Goal: Transaction & Acquisition: Purchase product/service

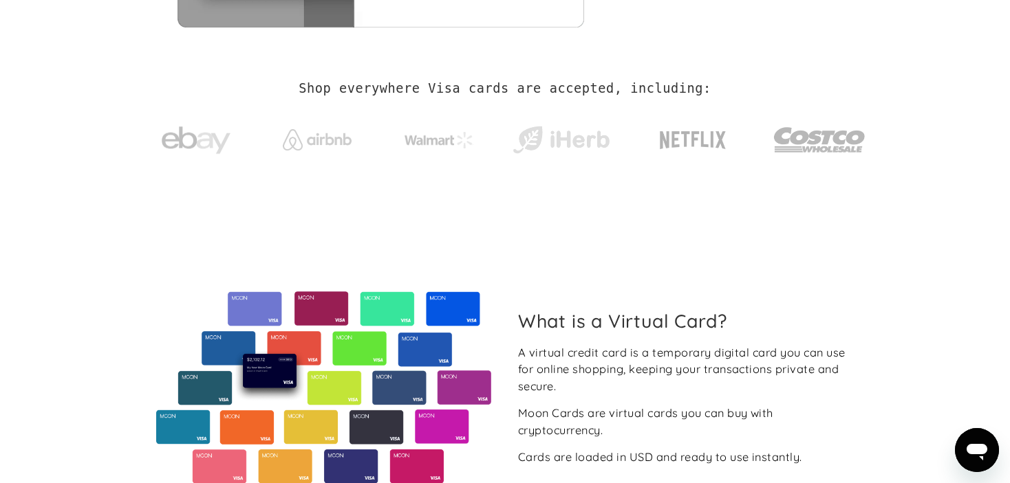
scroll to position [481, 0]
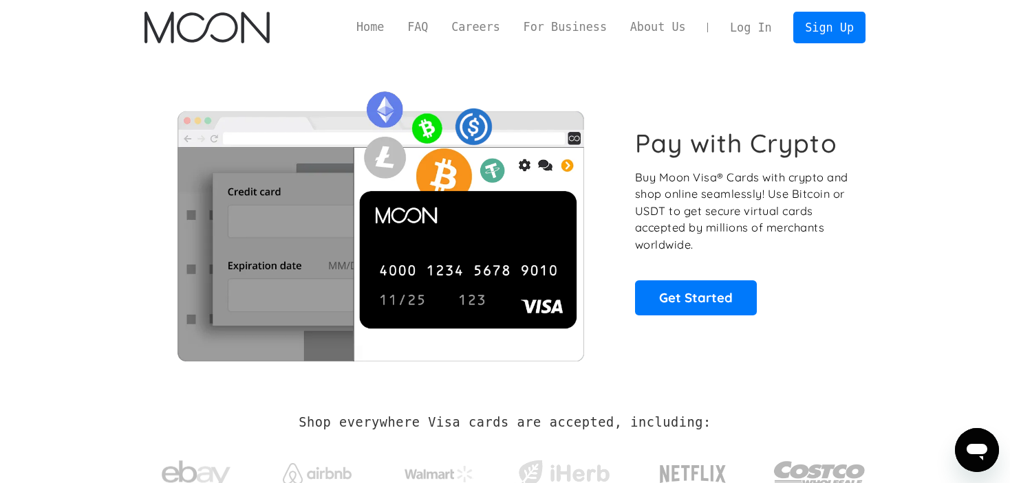
click at [737, 30] on link "Log In" at bounding box center [750, 27] width 65 height 30
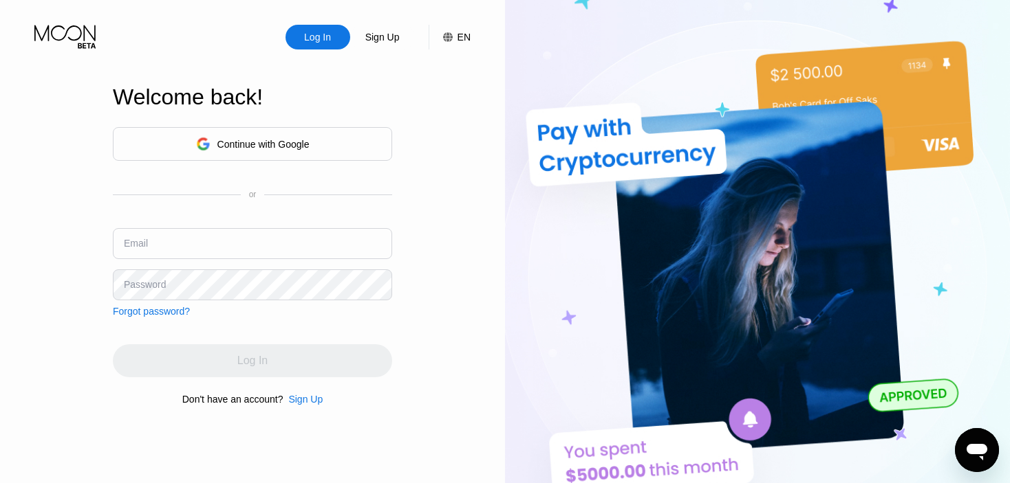
click at [267, 131] on div "Continue with Google" at bounding box center [252, 144] width 279 height 34
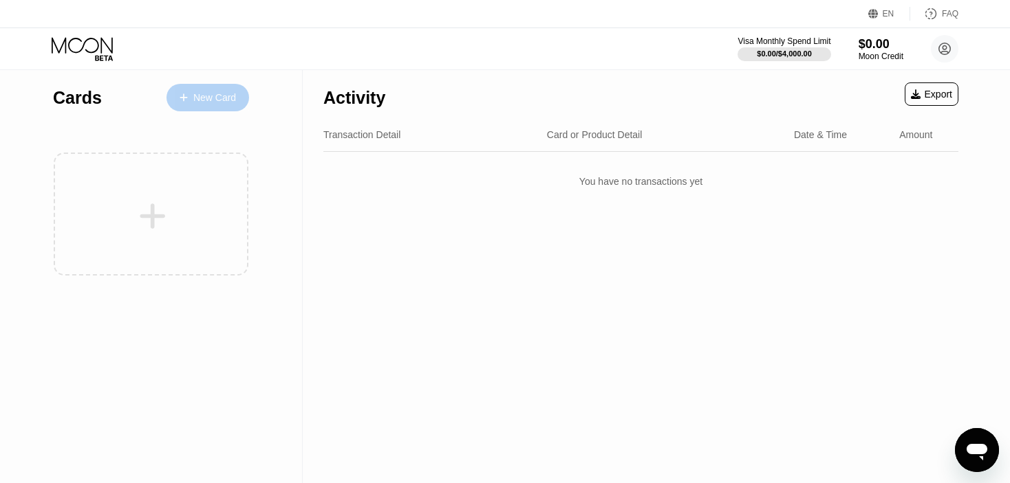
click at [224, 89] on div "New Card" at bounding box center [207, 98] width 83 height 28
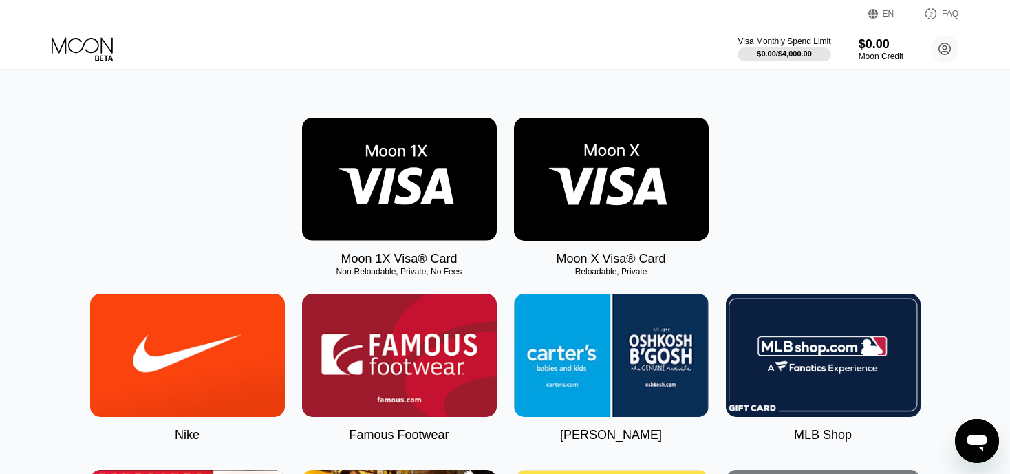
scroll to position [138, 0]
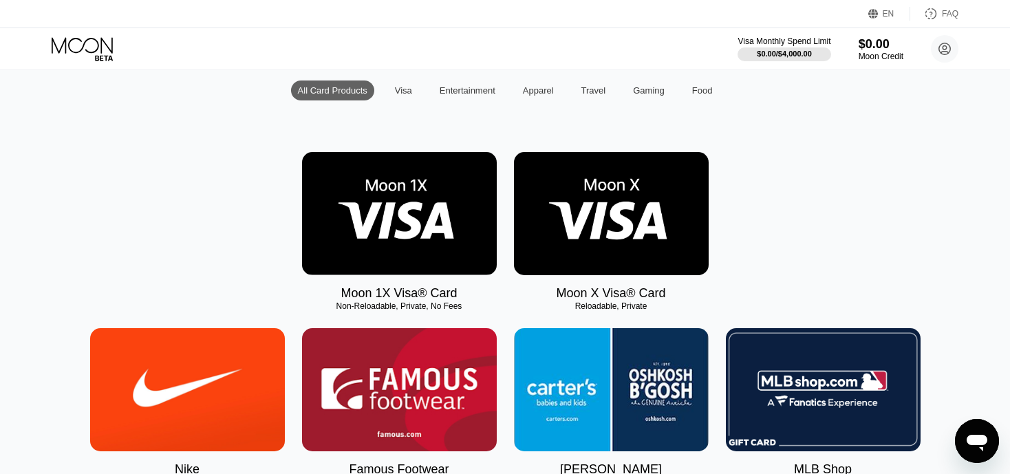
click at [613, 235] on img at bounding box center [611, 213] width 195 height 123
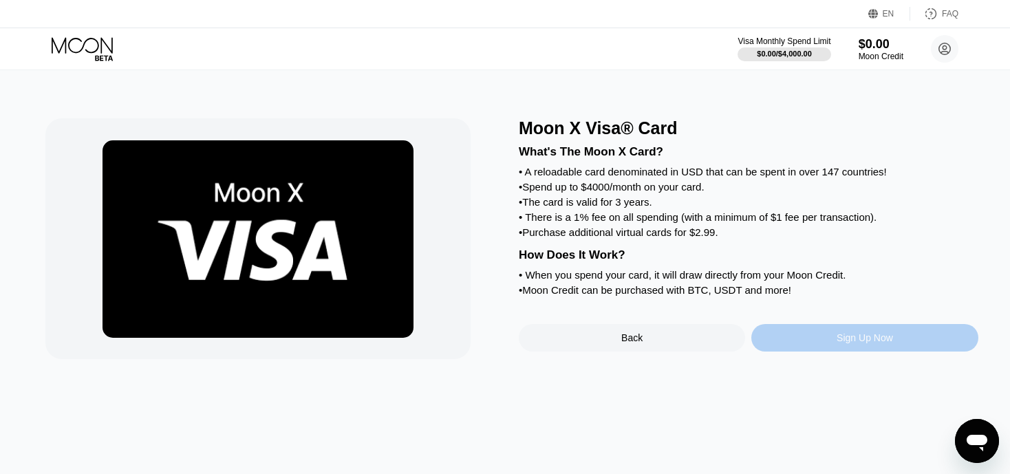
click at [832, 349] on div "Sign Up Now" at bounding box center [864, 338] width 226 height 28
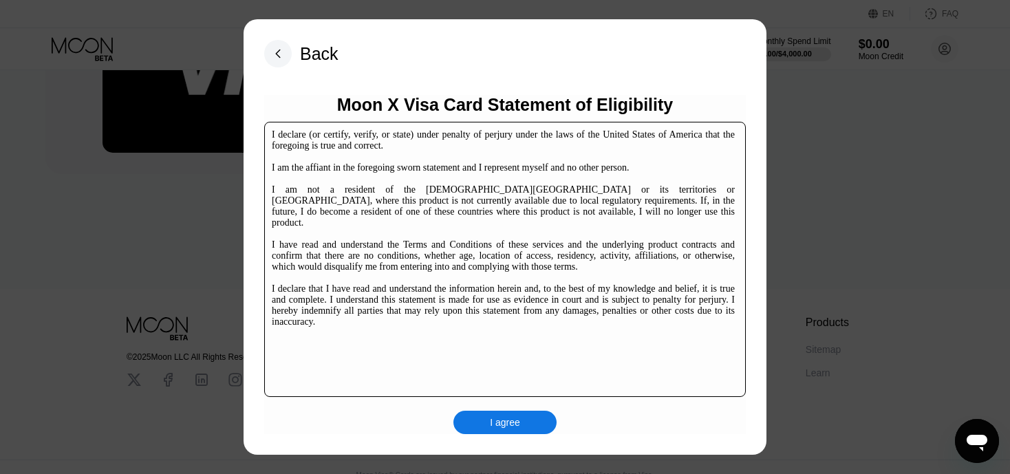
scroll to position [206, 0]
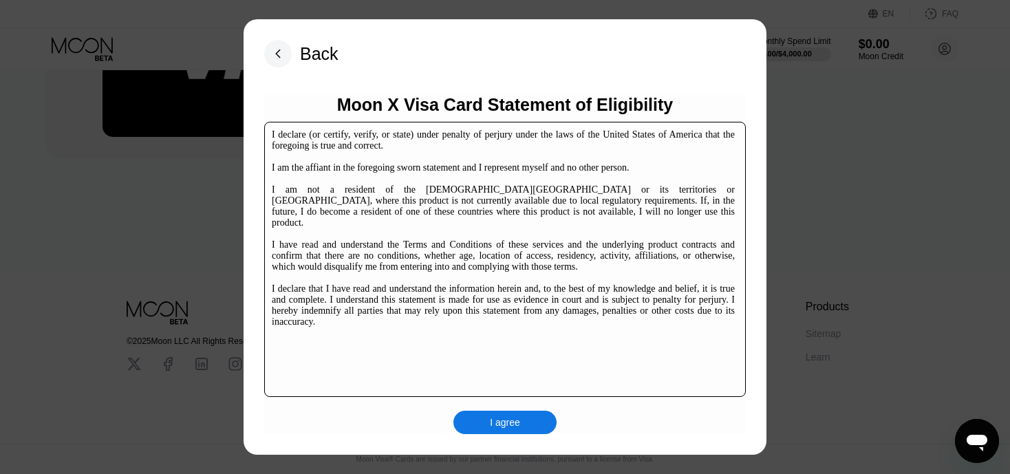
click at [265, 48] on rect at bounding box center [278, 54] width 28 height 28
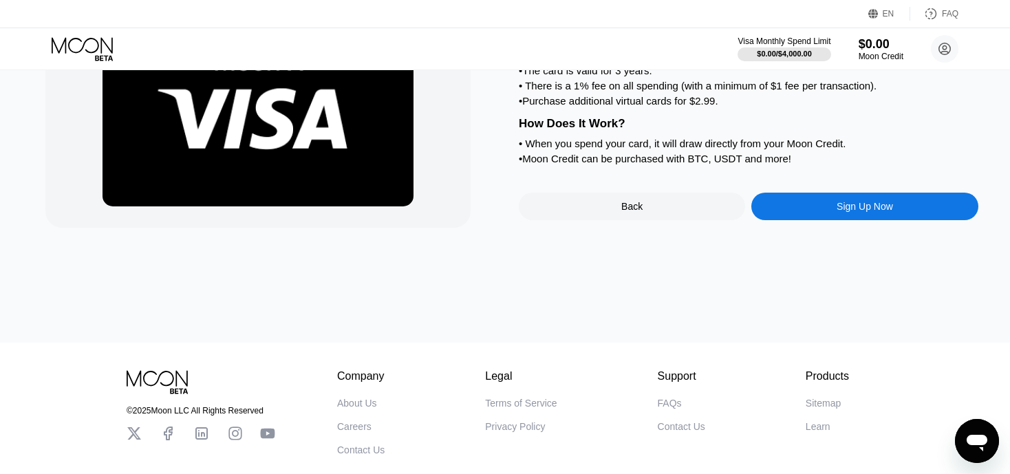
scroll to position [72, 0]
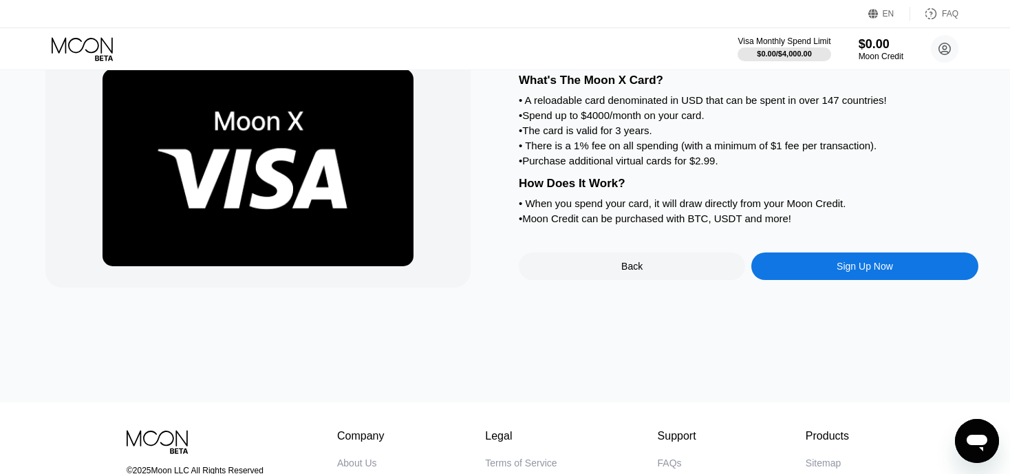
click at [845, 272] on div "Sign Up Now" at bounding box center [864, 266] width 56 height 11
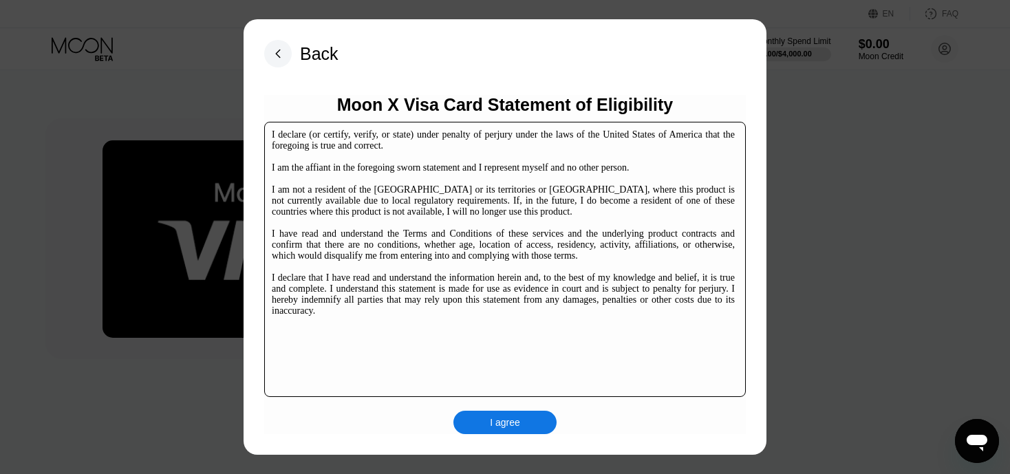
click at [482, 420] on div "I agree" at bounding box center [504, 422] width 103 height 23
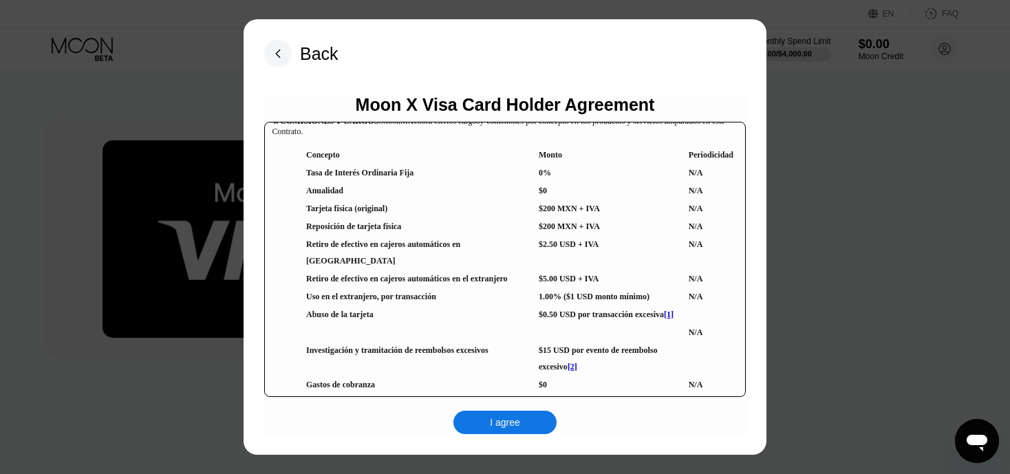
scroll to position [2889, 0]
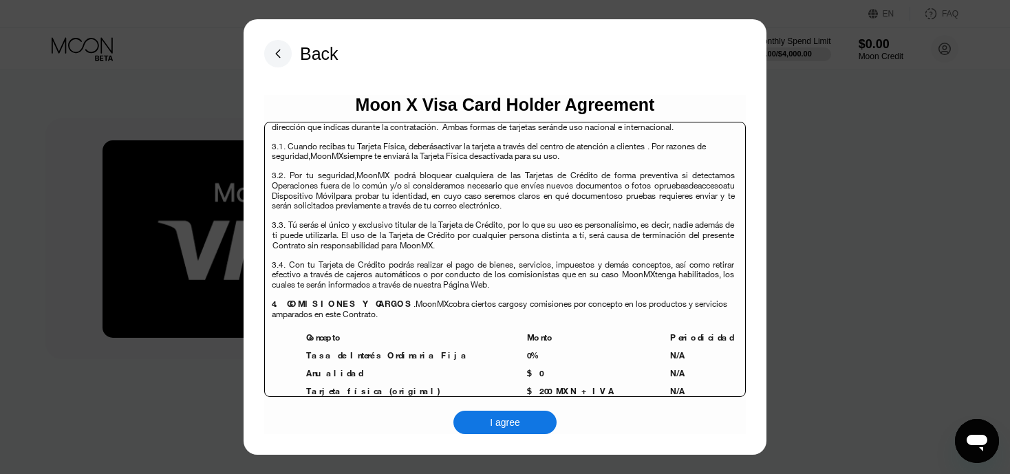
drag, startPoint x: 377, startPoint y: 261, endPoint x: 334, endPoint y: 261, distance: 42.6
click at [334, 419] on td "Retiro de efectivo en cajeros automáticos en México" at bounding box center [415, 435] width 219 height 33
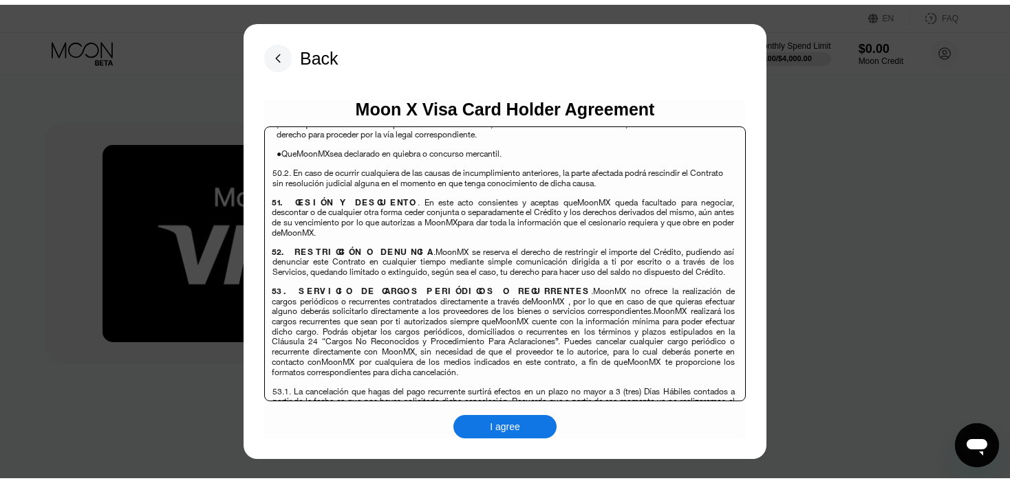
scroll to position [8911, 0]
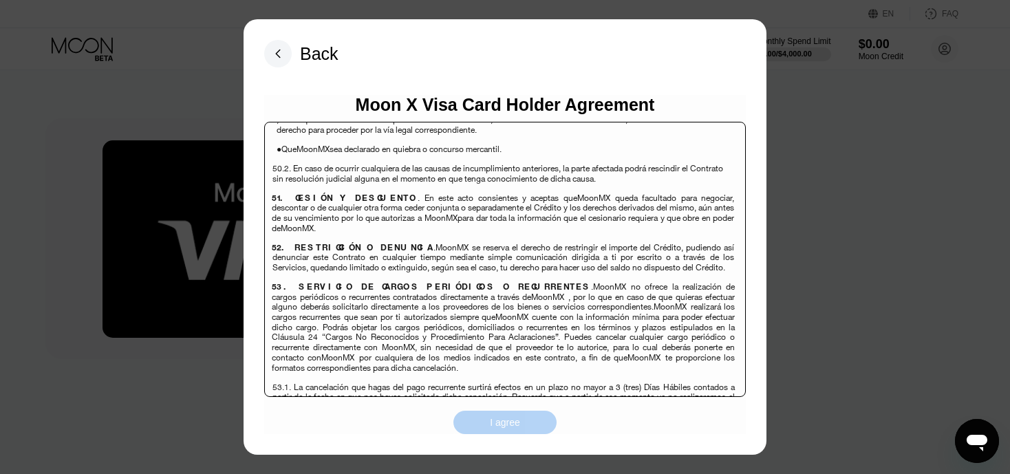
click at [491, 421] on div "I agree" at bounding box center [505, 422] width 30 height 12
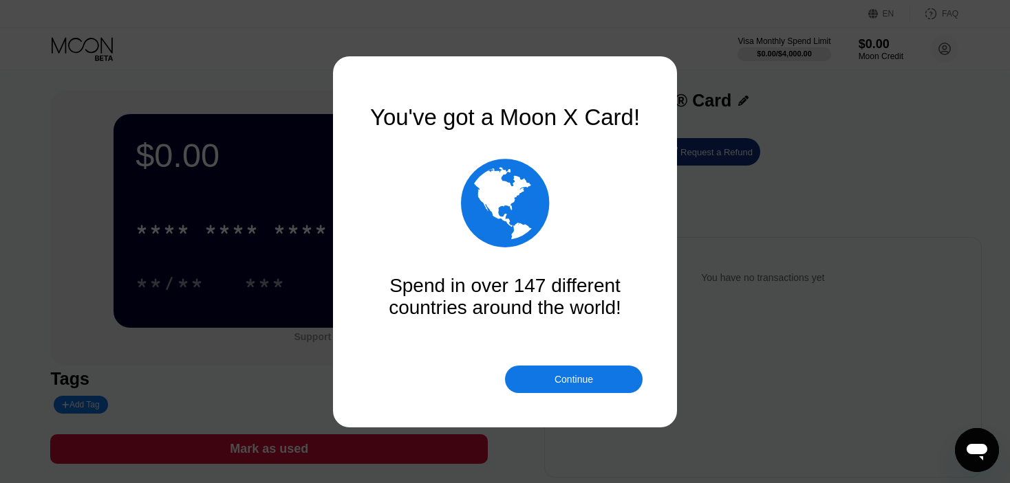
click at [568, 374] on div "Continue" at bounding box center [573, 379] width 39 height 11
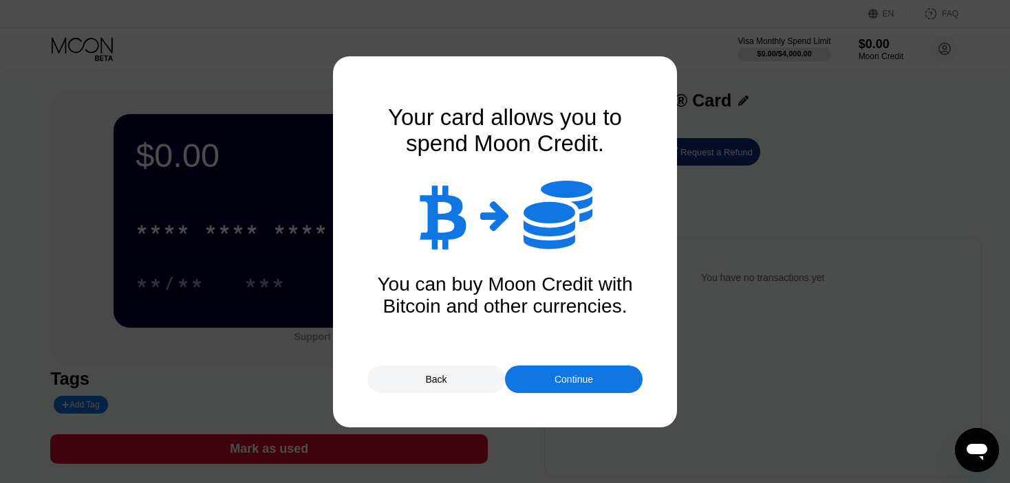
click at [560, 377] on div "Continue" at bounding box center [573, 379] width 39 height 11
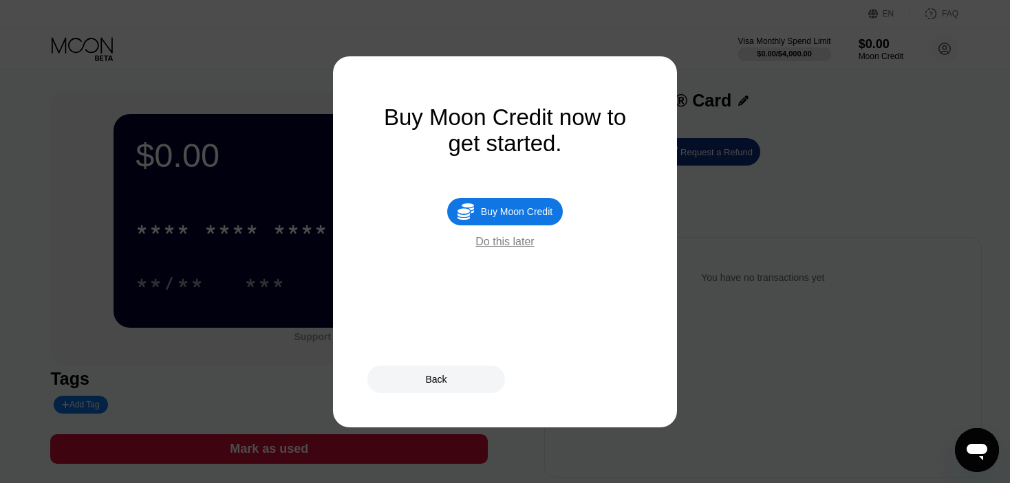
click at [492, 248] on div "Do this later" at bounding box center [504, 242] width 58 height 12
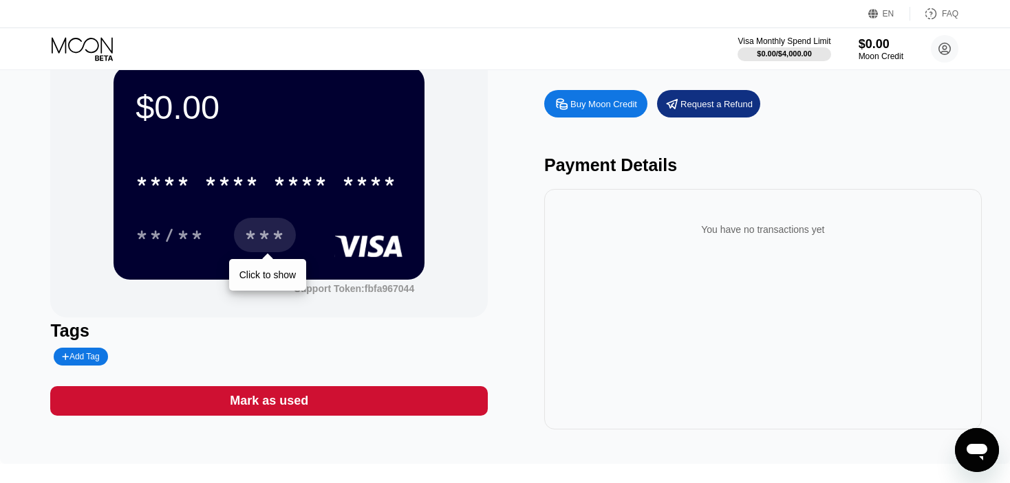
scroll to position [138, 0]
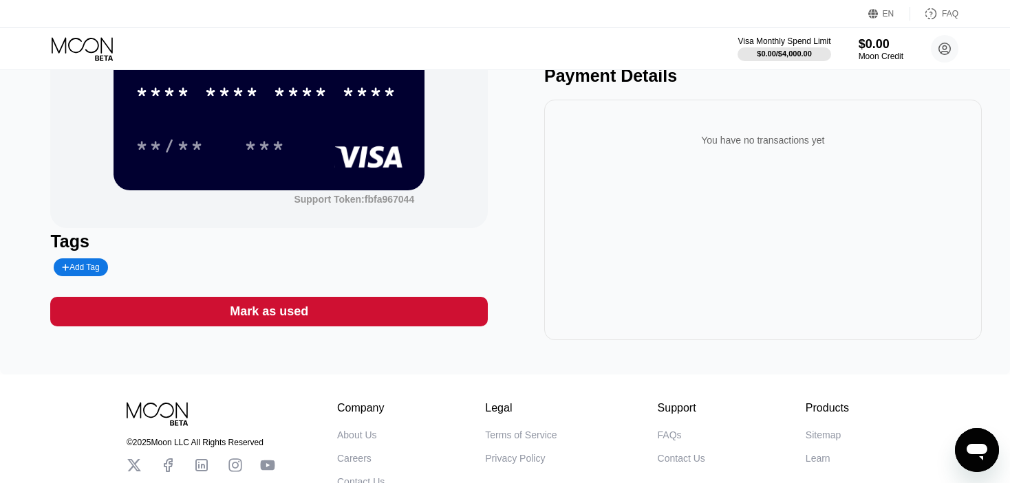
click at [71, 268] on div "Add Tag" at bounding box center [80, 268] width 37 height 10
click at [453, 237] on div "Tags" at bounding box center [268, 242] width 437 height 20
click at [188, 266] on icon at bounding box center [192, 267] width 8 height 8
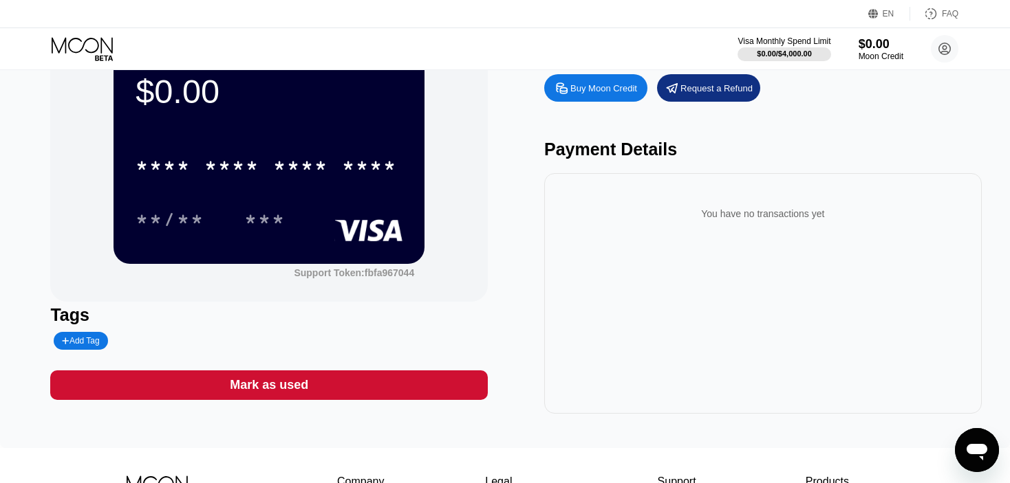
scroll to position [245, 0]
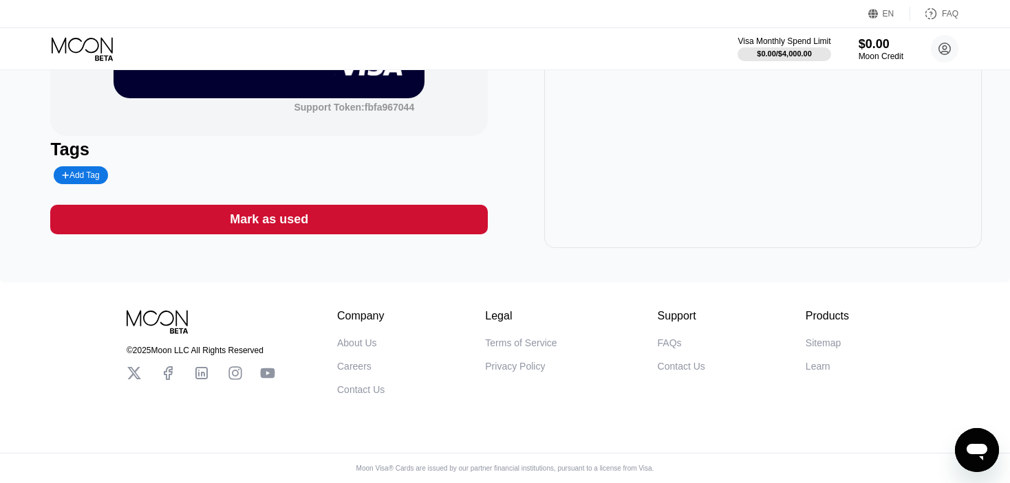
click at [675, 361] on div "Contact Us" at bounding box center [680, 366] width 47 height 11
click at [666, 338] on div "FAQs" at bounding box center [669, 343] width 24 height 11
click at [673, 339] on div "FAQs" at bounding box center [669, 343] width 24 height 11
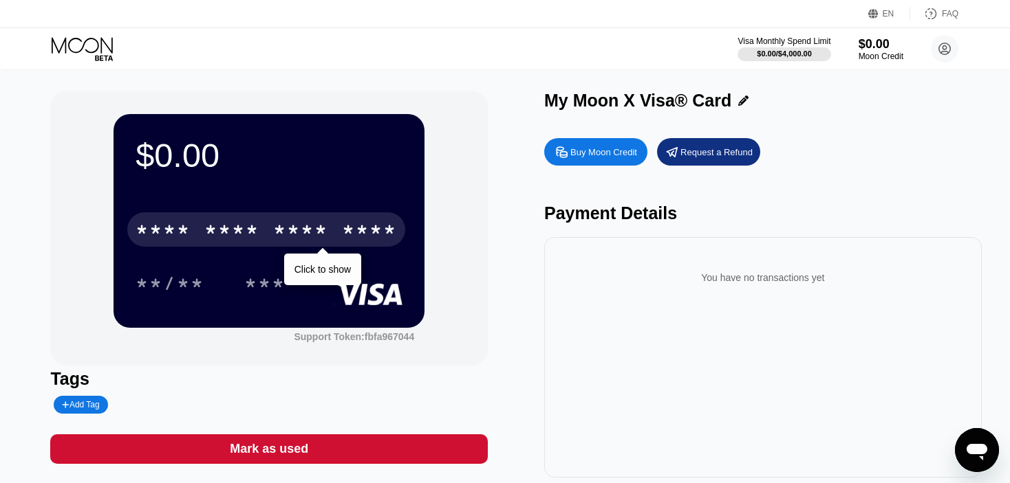
click at [287, 230] on div "* * * *" at bounding box center [300, 232] width 55 height 22
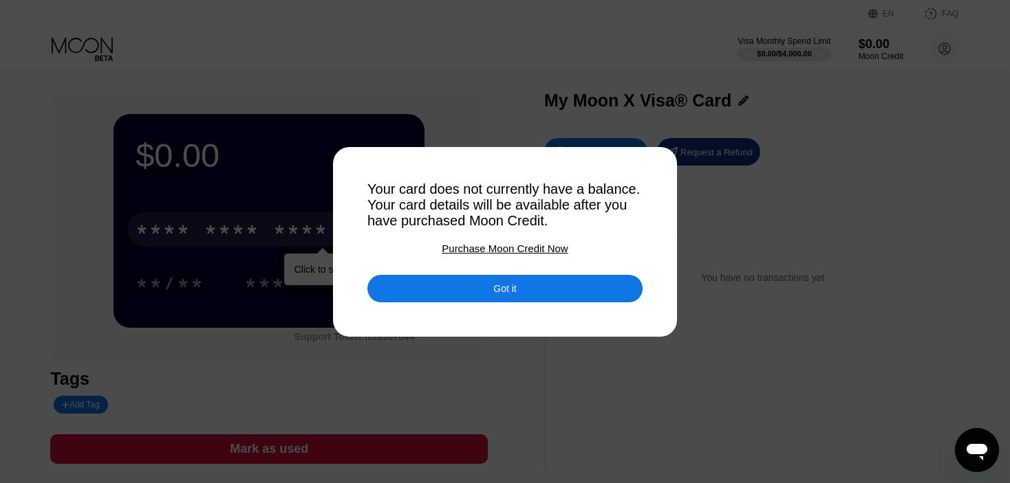
click at [492, 292] on div "Got it" at bounding box center [504, 289] width 275 height 28
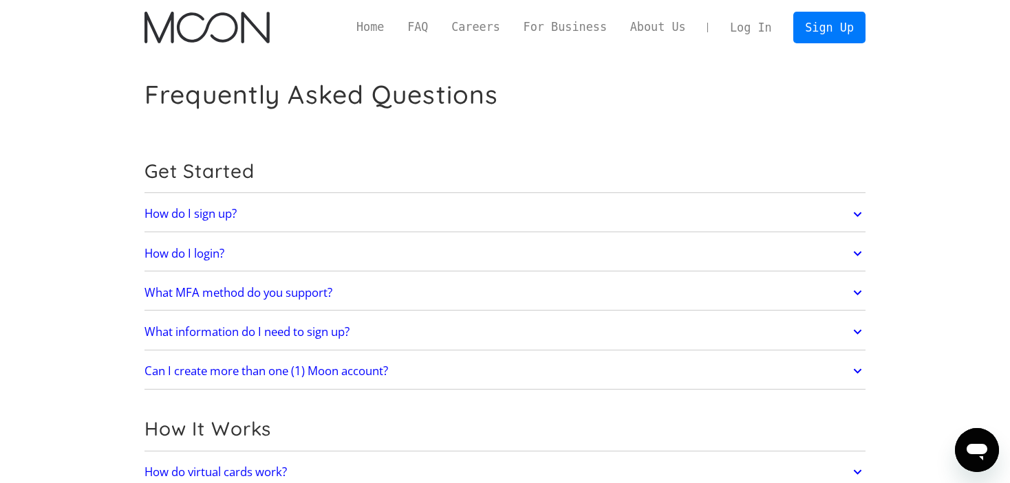
click at [232, 292] on h2 "What MFA method do you support?" at bounding box center [238, 293] width 188 height 14
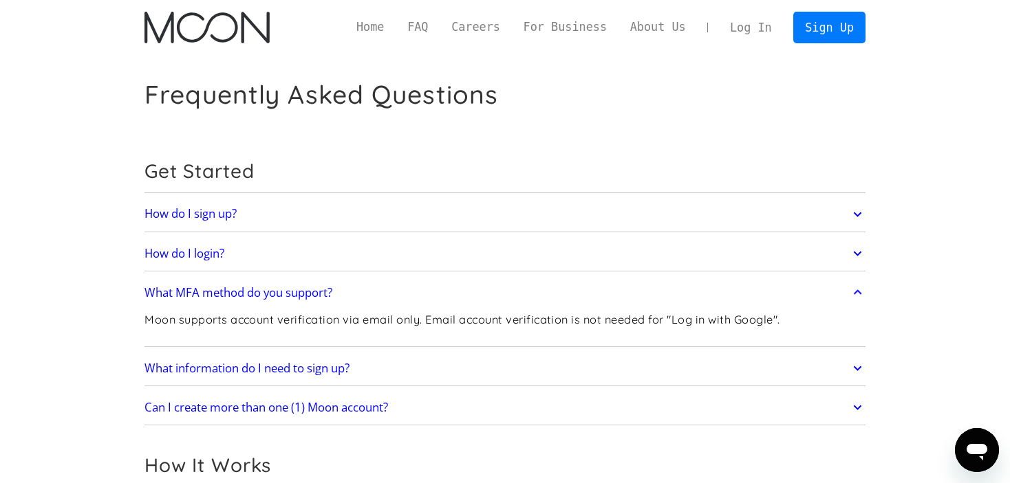
click at [310, 292] on h2 "What MFA method do you support?" at bounding box center [238, 293] width 188 height 14
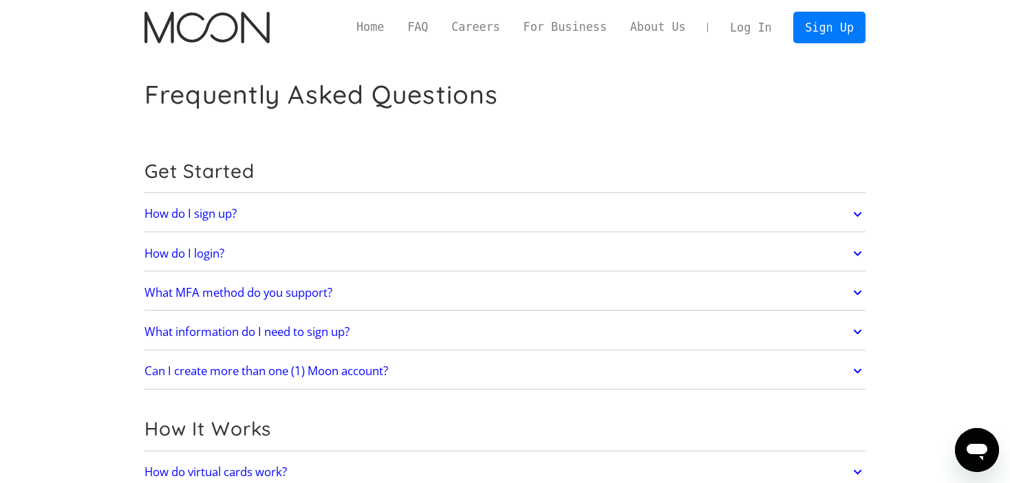
click at [269, 300] on link "What MFA method do you support?" at bounding box center [504, 293] width 721 height 29
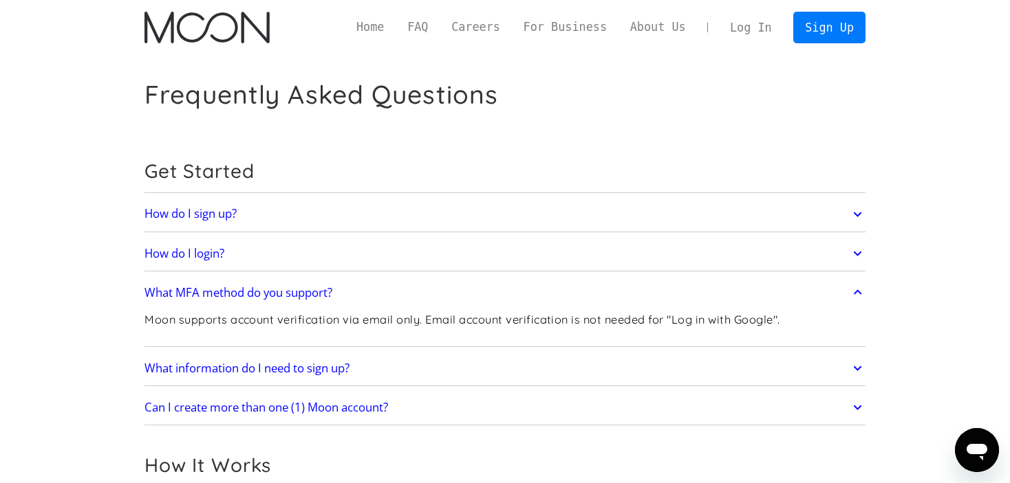
click at [268, 298] on h2 "What MFA method do you support?" at bounding box center [238, 293] width 188 height 14
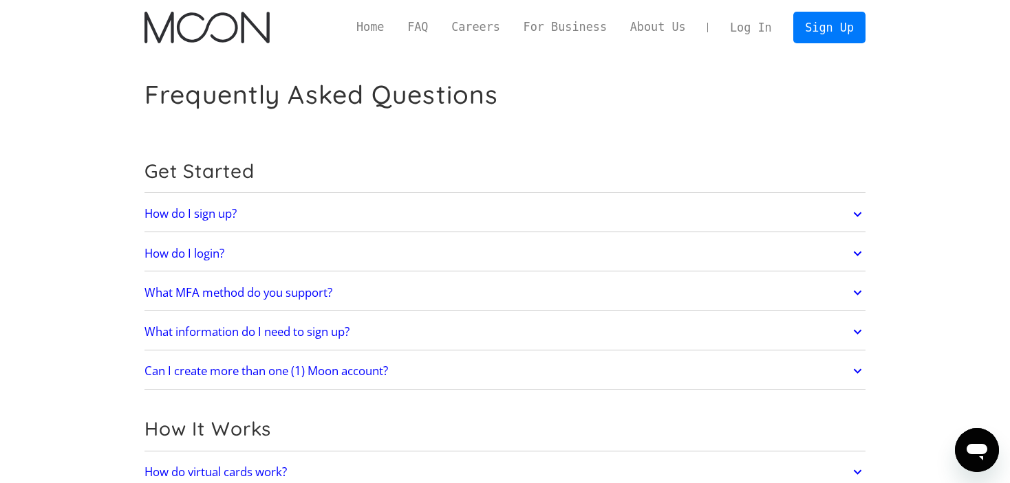
click at [207, 325] on h2 "What information do I need to sign up?" at bounding box center [246, 332] width 205 height 14
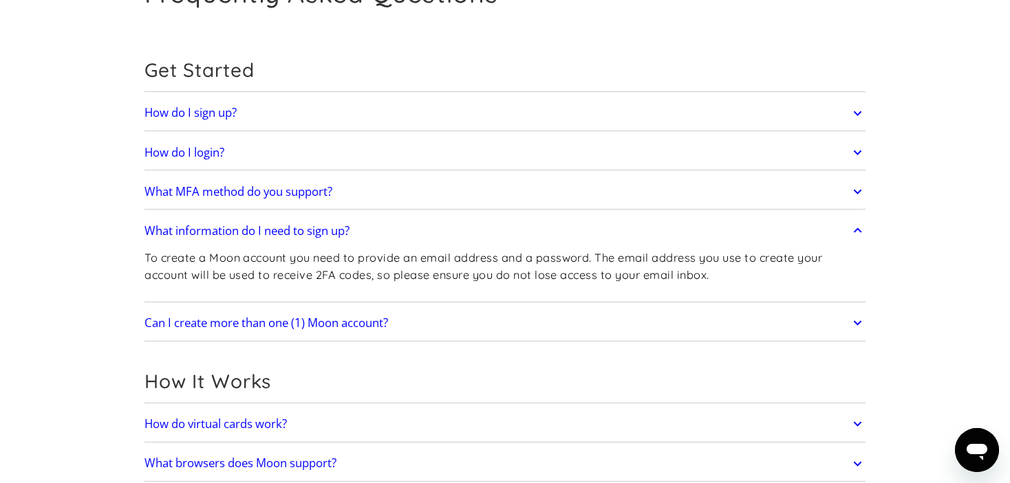
scroll to position [138, 0]
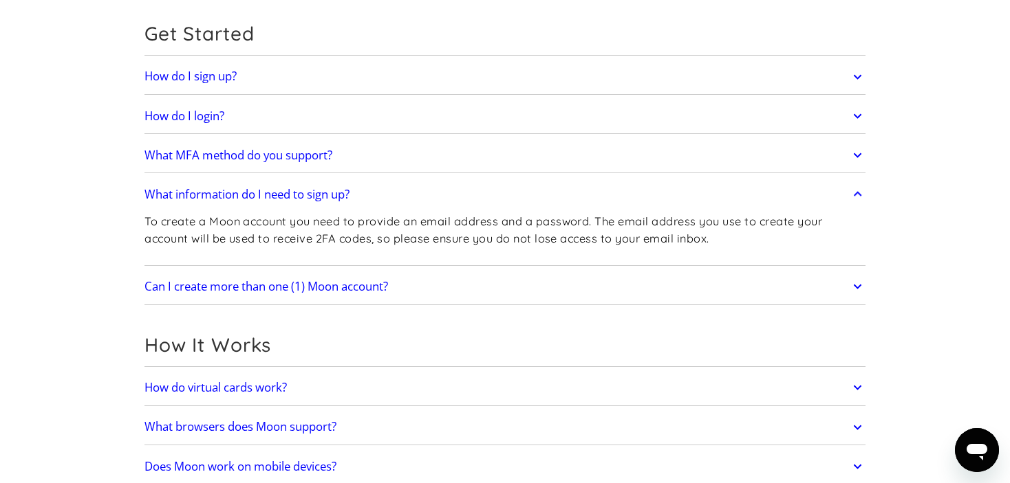
click at [316, 292] on h2 "Can I create more than one (1) Moon account?" at bounding box center [265, 287] width 243 height 14
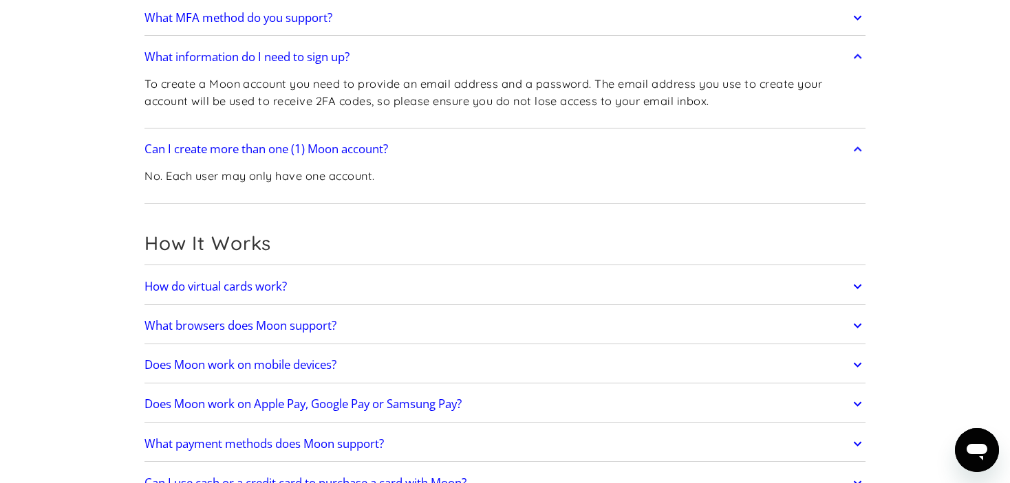
scroll to position [344, 0]
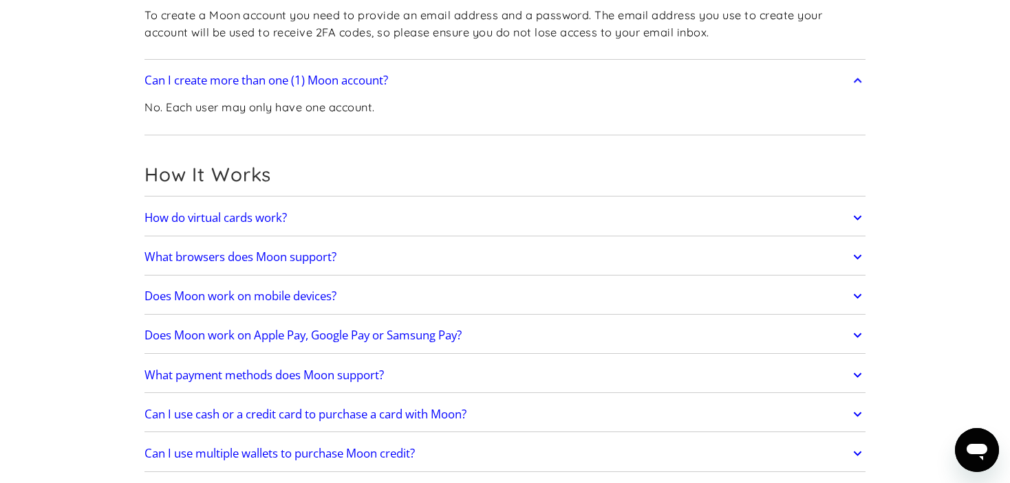
click at [209, 220] on h2 "How do virtual cards work?" at bounding box center [215, 218] width 142 height 14
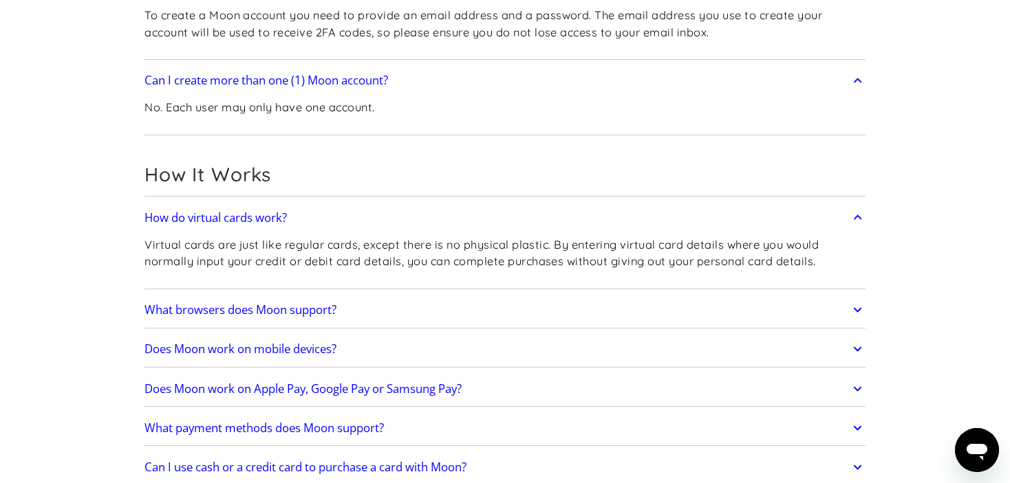
click at [220, 308] on h2 "What browsers does Moon support?" at bounding box center [240, 310] width 192 height 14
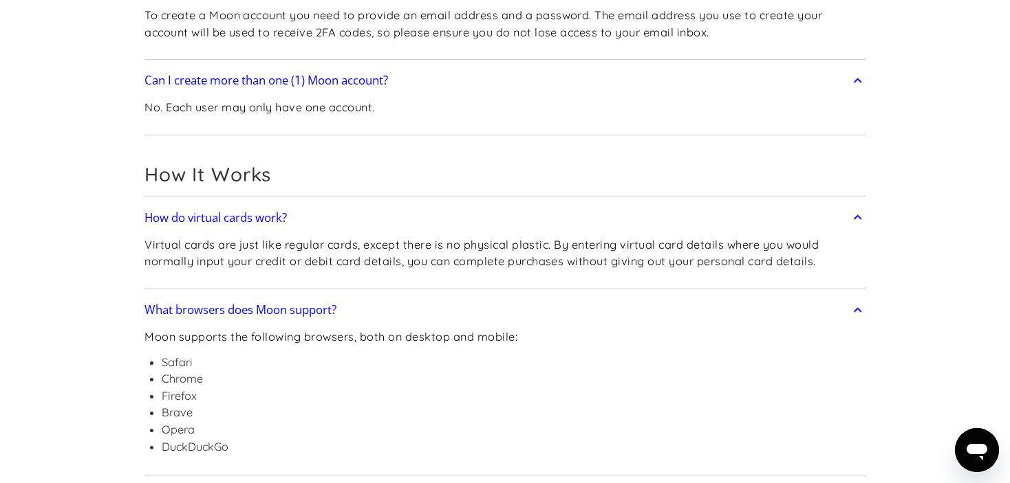
click at [222, 307] on h2 "What browsers does Moon support?" at bounding box center [240, 310] width 192 height 14
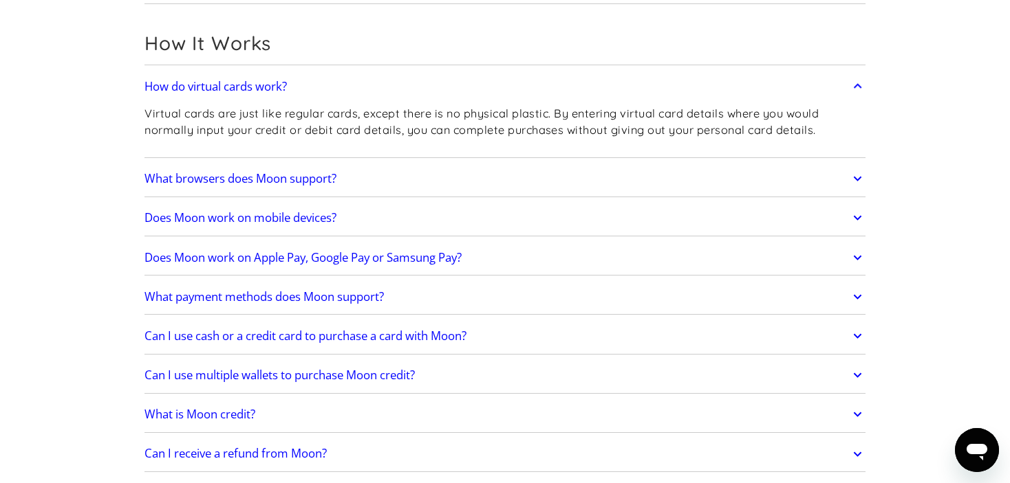
scroll to position [481, 0]
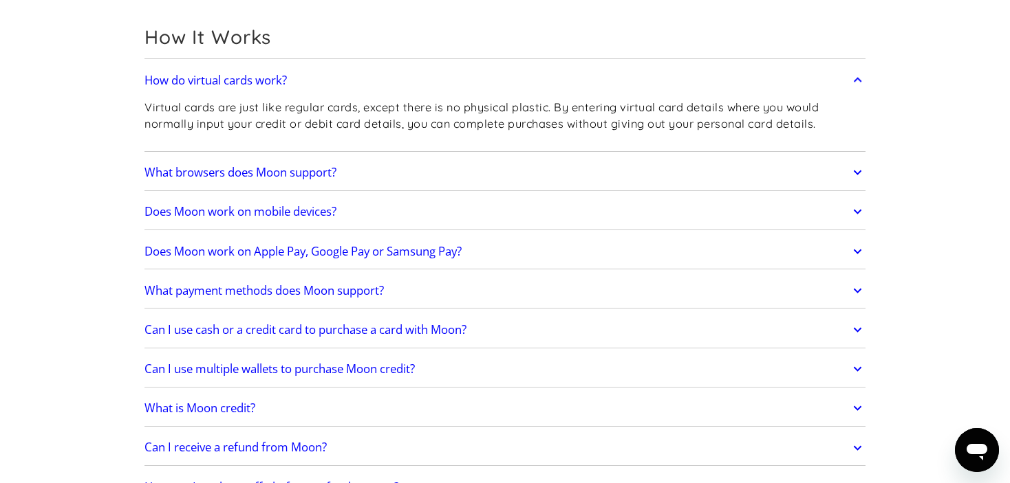
drag, startPoint x: 222, startPoint y: 305, endPoint x: 109, endPoint y: 241, distance: 129.7
click at [164, 212] on h2 "Does Moon work on mobile devices?" at bounding box center [240, 212] width 192 height 14
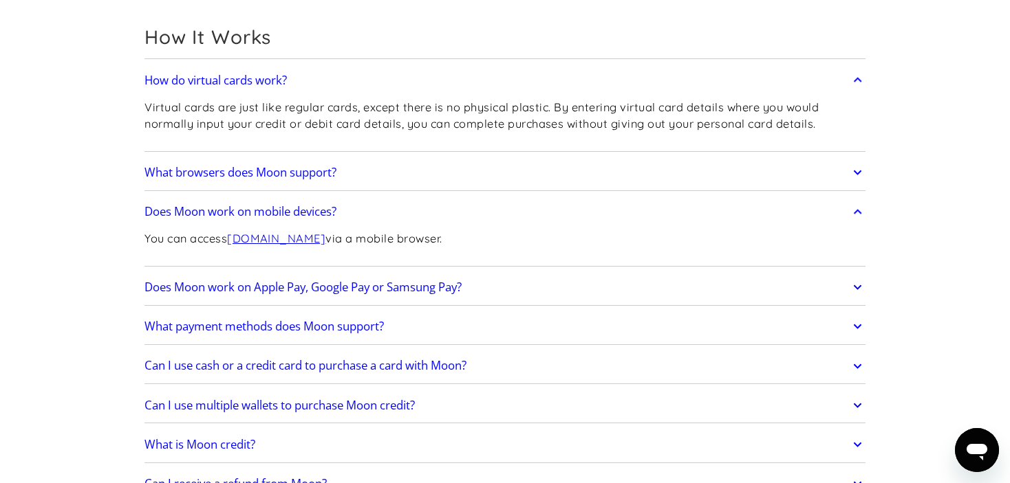
click at [294, 205] on h2 "Does Moon work on mobile devices?" at bounding box center [240, 212] width 192 height 14
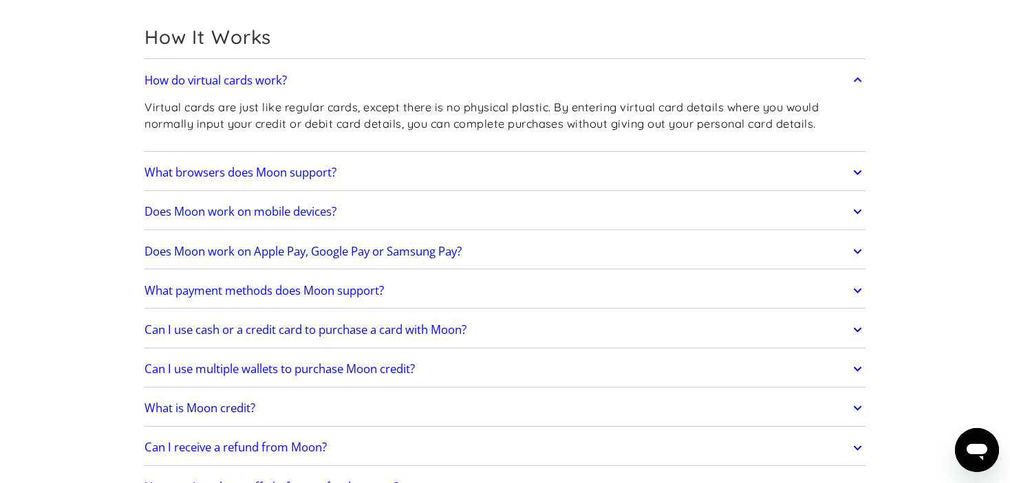
click at [247, 245] on h2 "Does Moon work on Apple Pay, Google Pay or Samsung Pay?" at bounding box center [302, 252] width 317 height 14
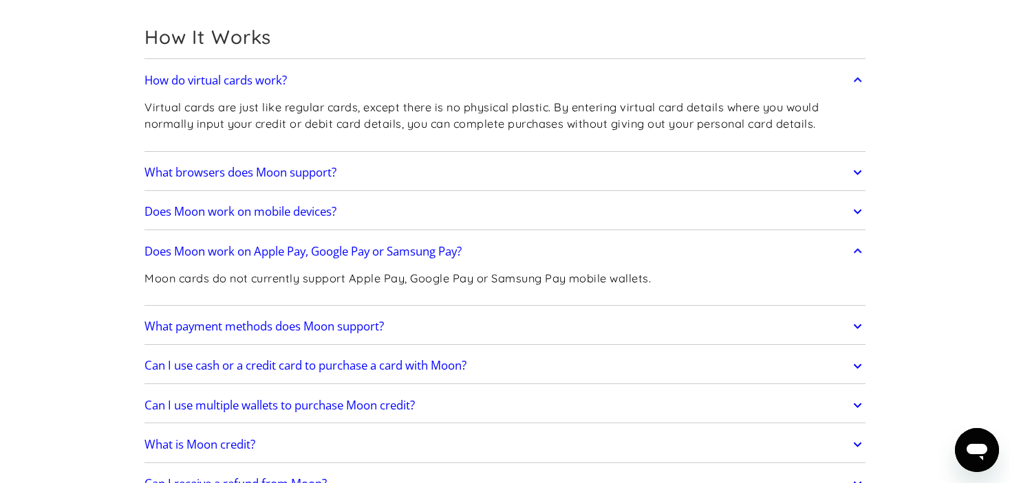
click at [177, 327] on h2 "What payment methods does Moon support?" at bounding box center [263, 327] width 239 height 14
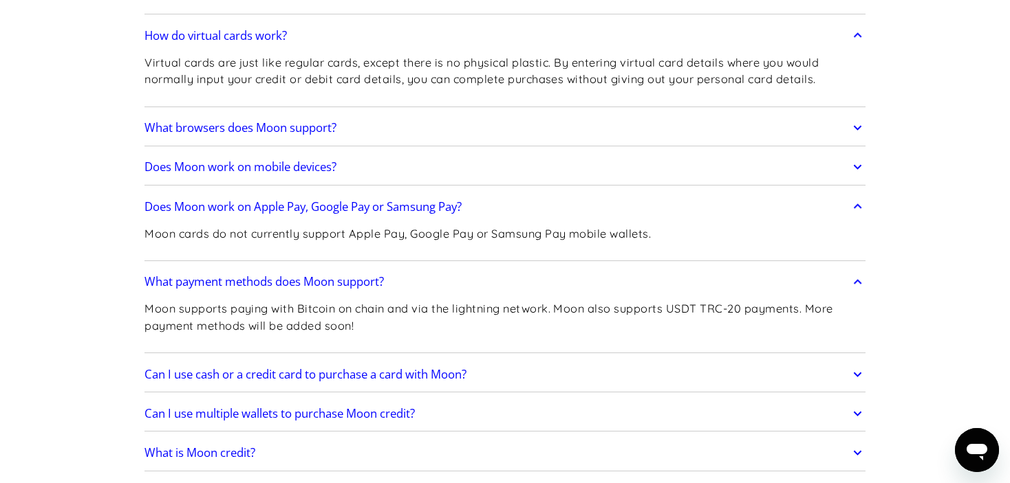
scroll to position [550, 0]
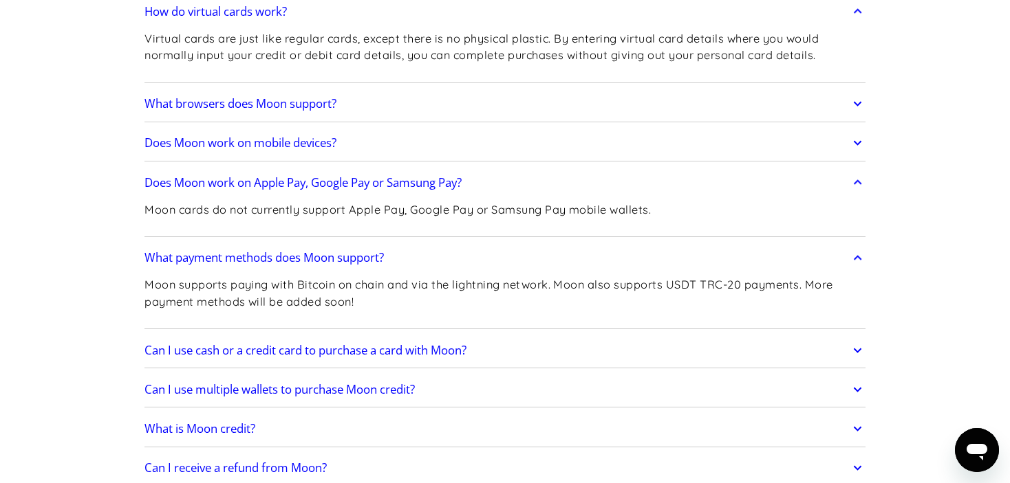
click at [312, 348] on h2 "Can I use cash or a credit card to purchase a card with Moon?" at bounding box center [305, 351] width 322 height 14
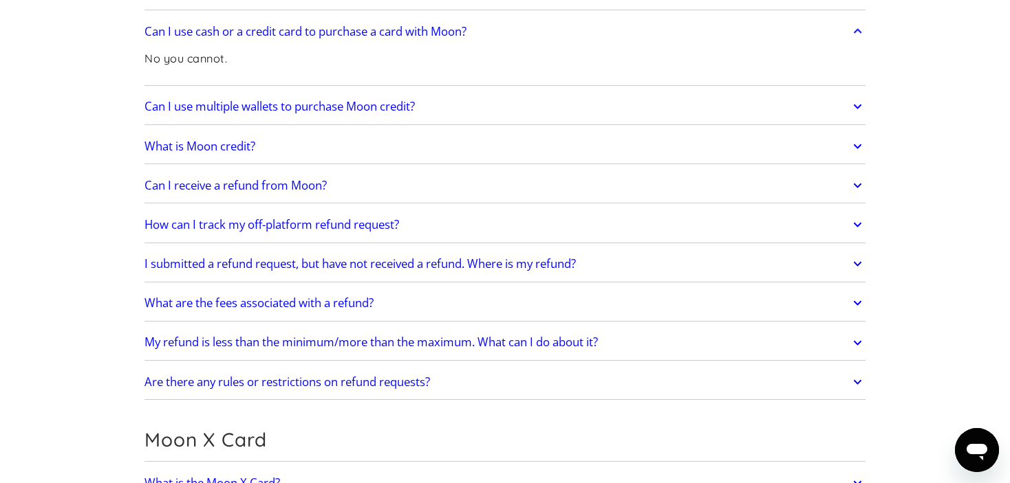
scroll to position [894, 0]
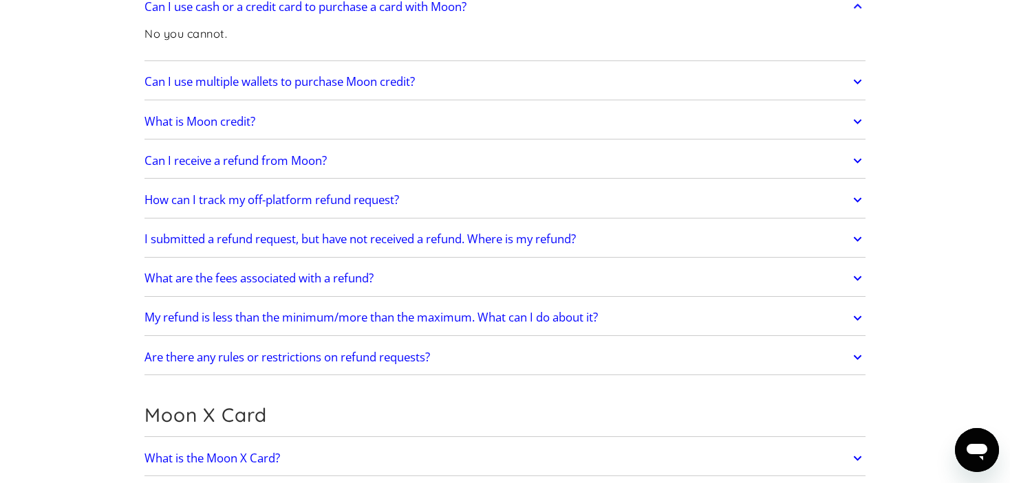
click at [391, 356] on h2 "Are there any rules or restrictions on refund requests?" at bounding box center [286, 358] width 285 height 14
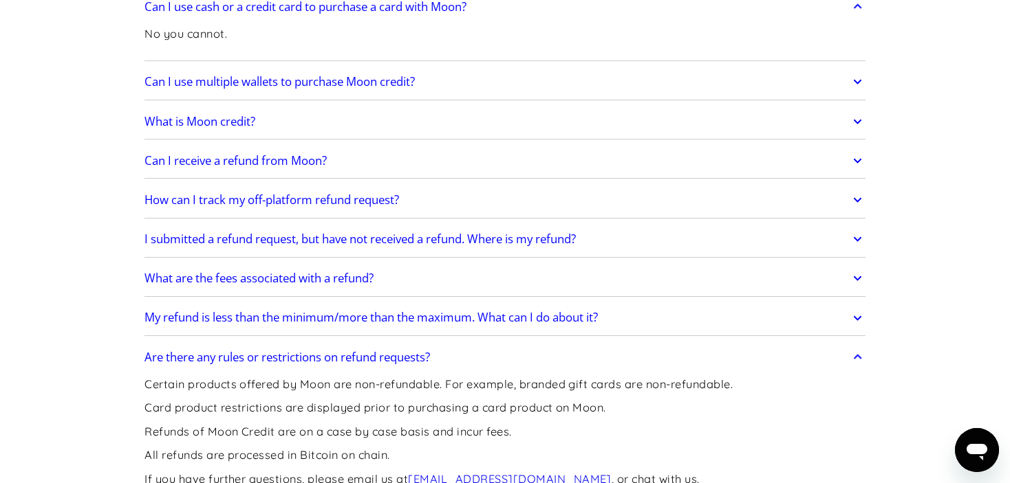
click at [391, 356] on h2 "Are there any rules or restrictions on refund requests?" at bounding box center [286, 358] width 285 height 14
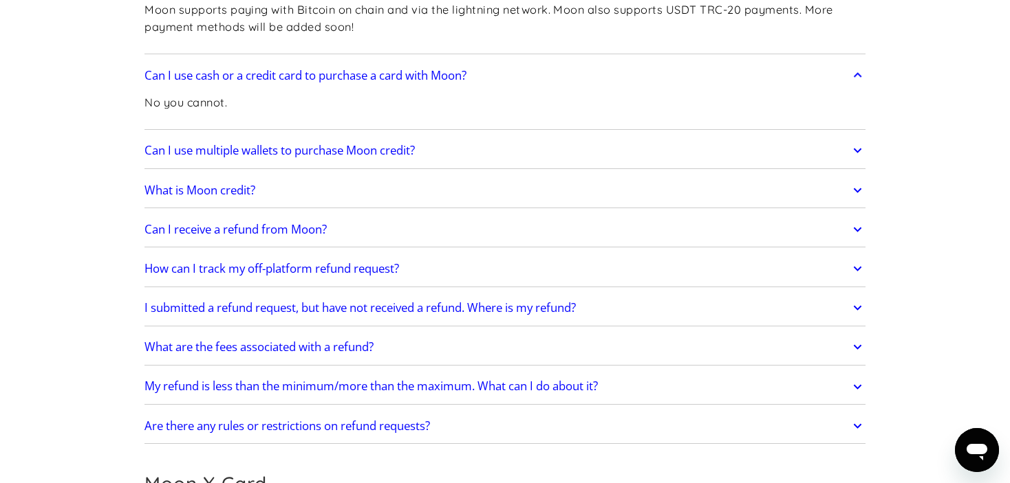
scroll to position [1169, 0]
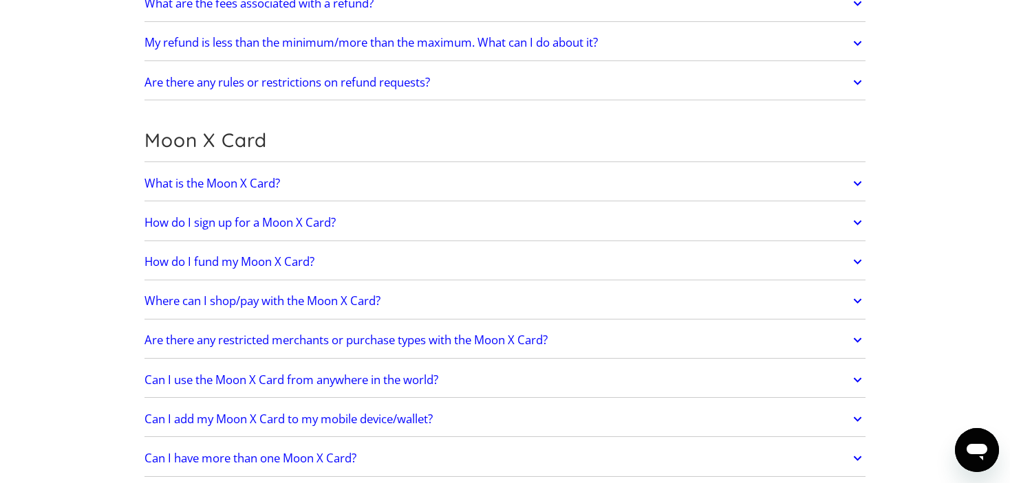
click at [241, 177] on h2 "What is the Moon X Card?" at bounding box center [211, 184] width 135 height 14
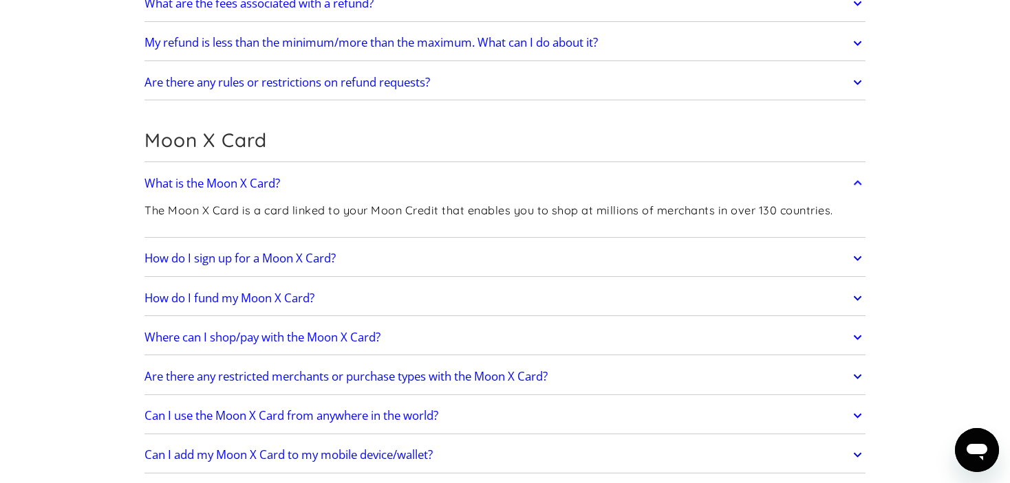
click at [266, 261] on h2 "How do I sign up for a Moon X Card?" at bounding box center [239, 259] width 191 height 14
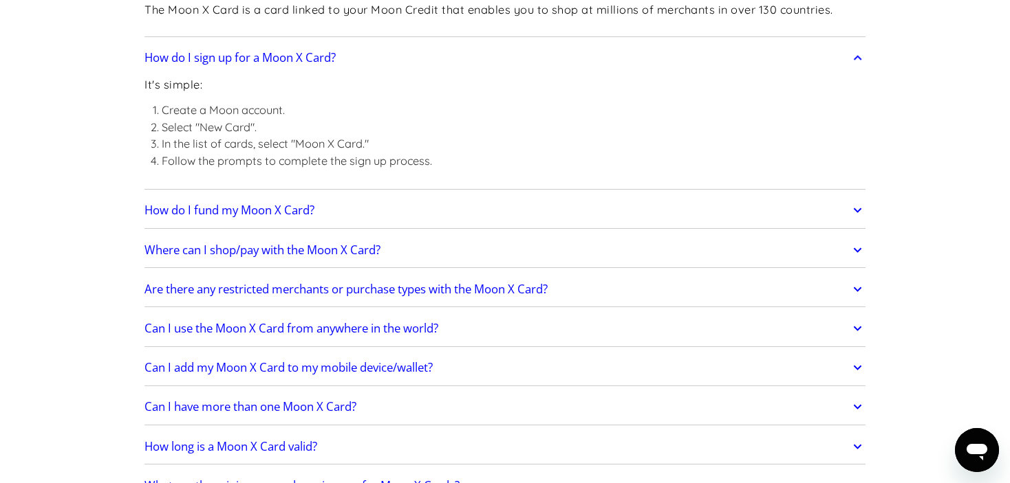
scroll to position [1444, 0]
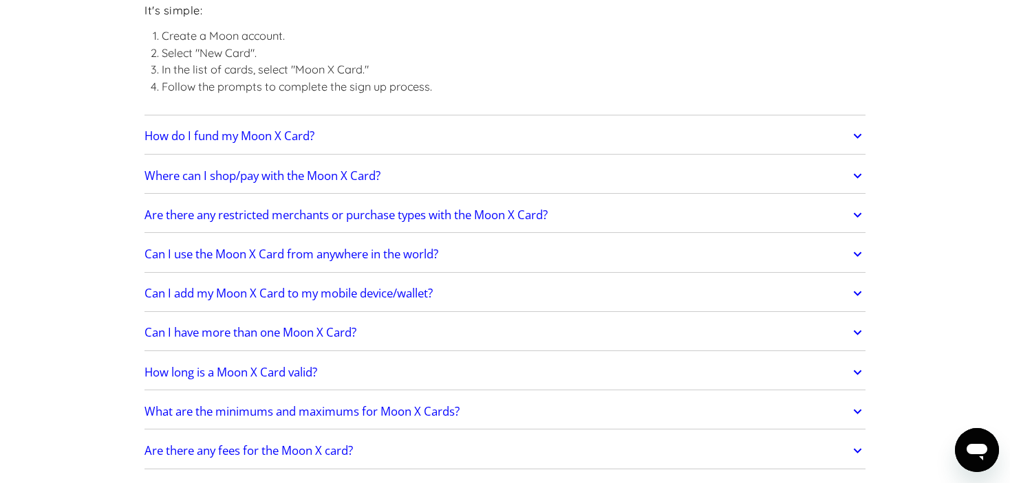
click at [284, 129] on h2 "How do I fund my Moon X Card?" at bounding box center [229, 136] width 170 height 14
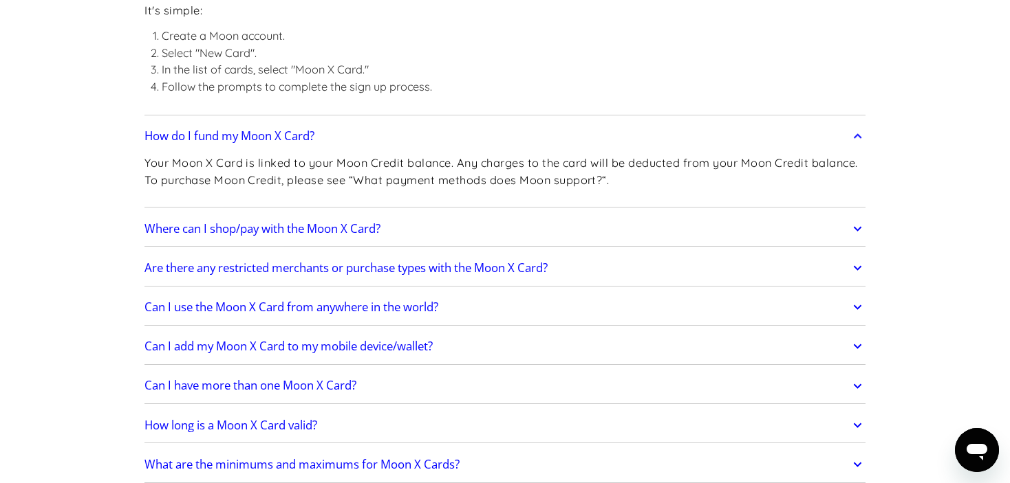
click at [393, 231] on link "Where can I shop/pay with the Moon X Card?" at bounding box center [504, 229] width 721 height 29
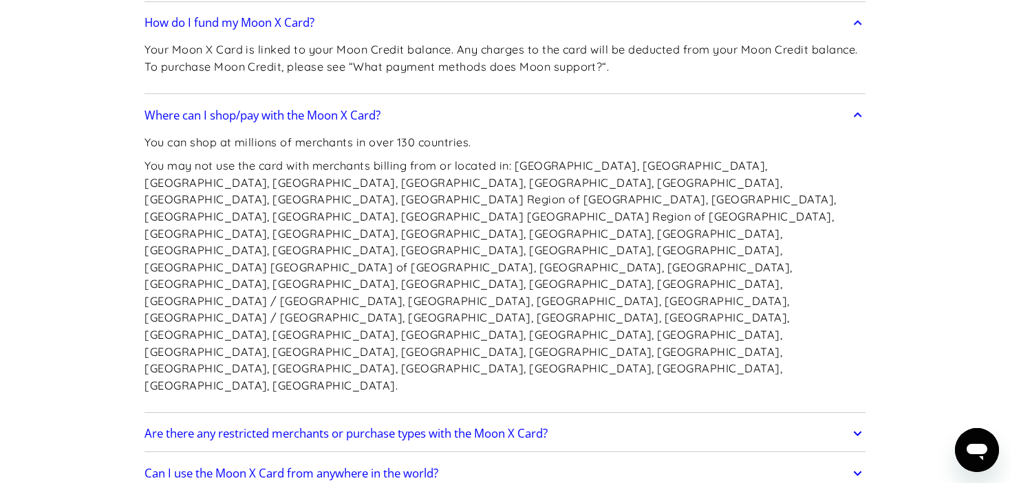
scroll to position [1582, 0]
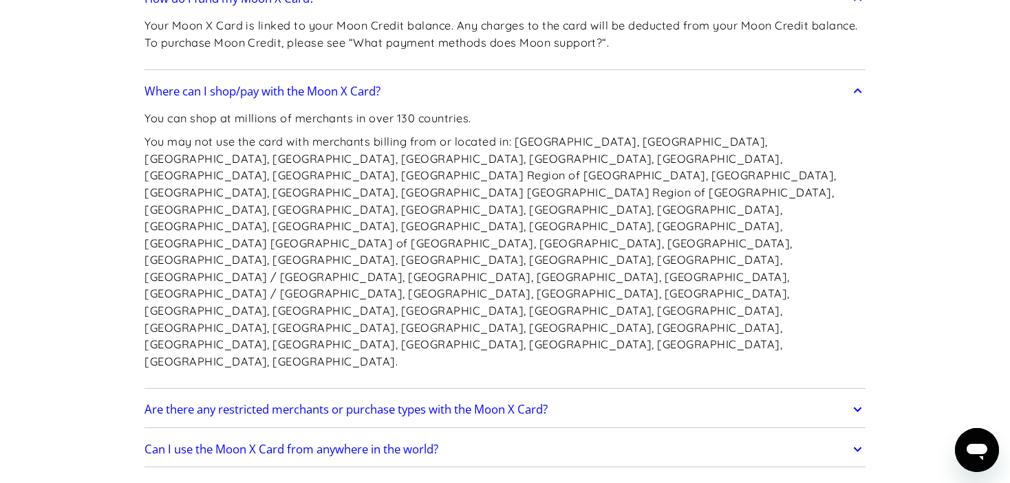
click at [238, 403] on h2 "Are there any restricted merchants or purchase types with the Moon X Card?" at bounding box center [345, 410] width 403 height 14
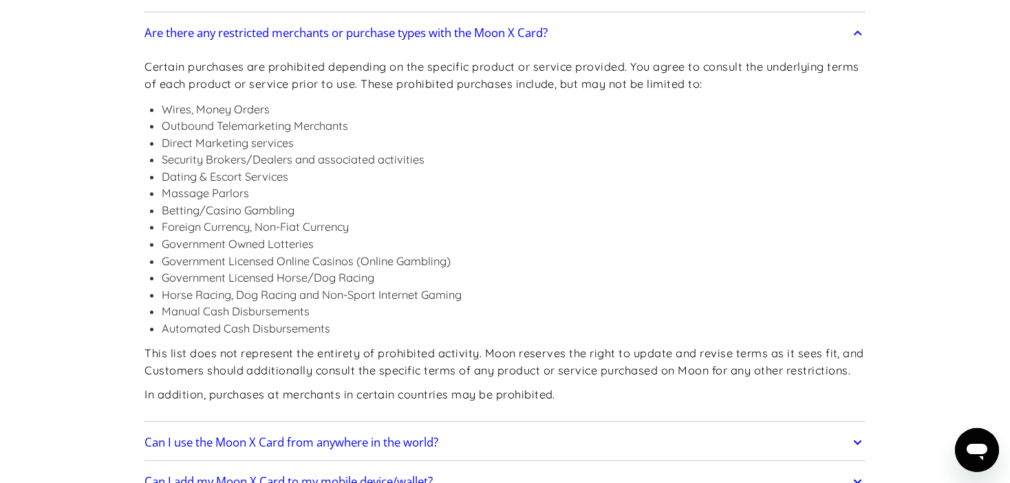
scroll to position [1995, 0]
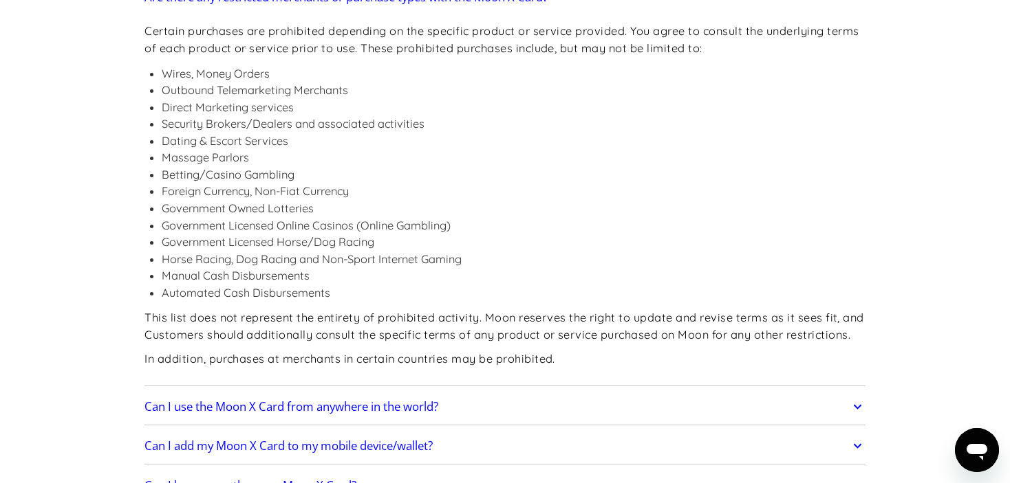
click at [305, 400] on h2 "Can I use the Moon X Card from anywhere in the world?" at bounding box center [291, 407] width 294 height 14
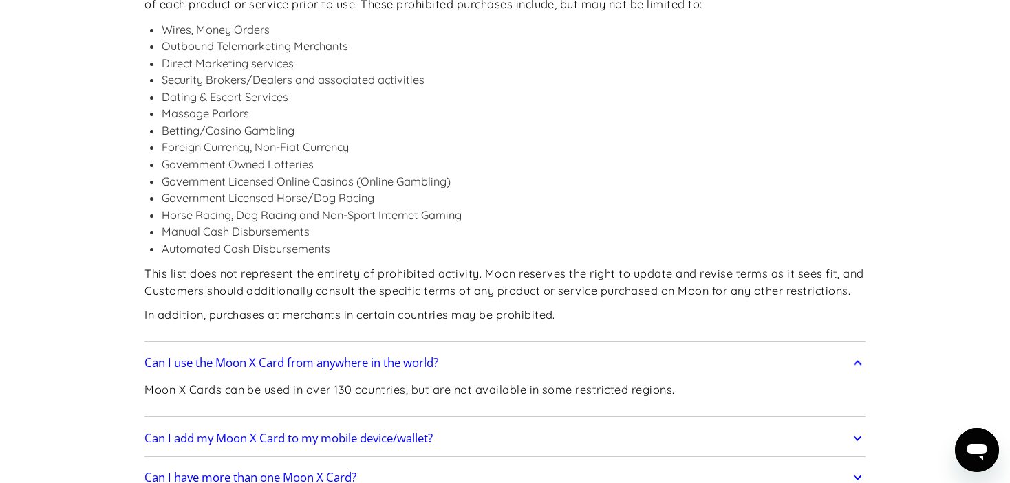
scroll to position [2063, 0]
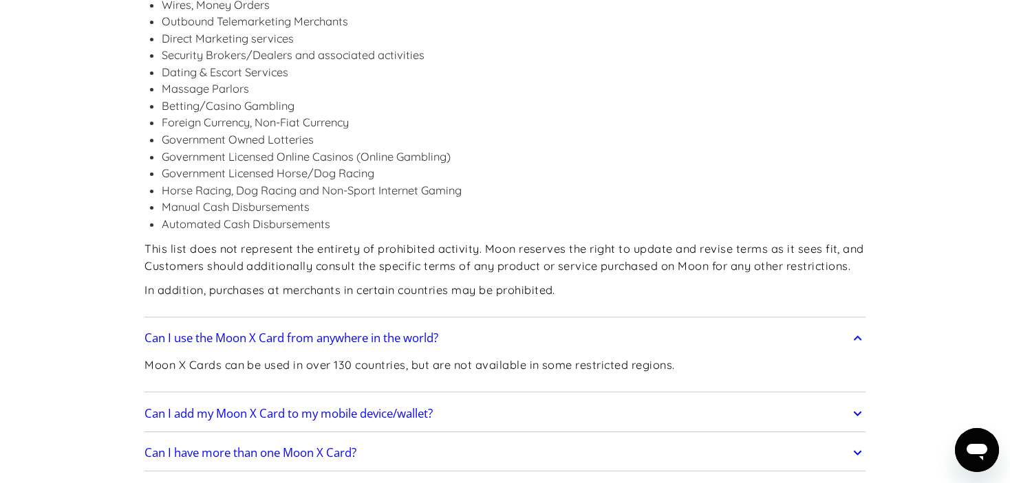
click at [255, 407] on h2 "Can I add my Moon X Card to my mobile device/wallet?" at bounding box center [288, 414] width 288 height 14
click at [257, 407] on h2 "Can I add my Moon X Card to my mobile device/wallet?" at bounding box center [288, 414] width 288 height 14
click at [236, 446] on h2 "Can I have more than one Moon X Card?" at bounding box center [250, 453] width 212 height 14
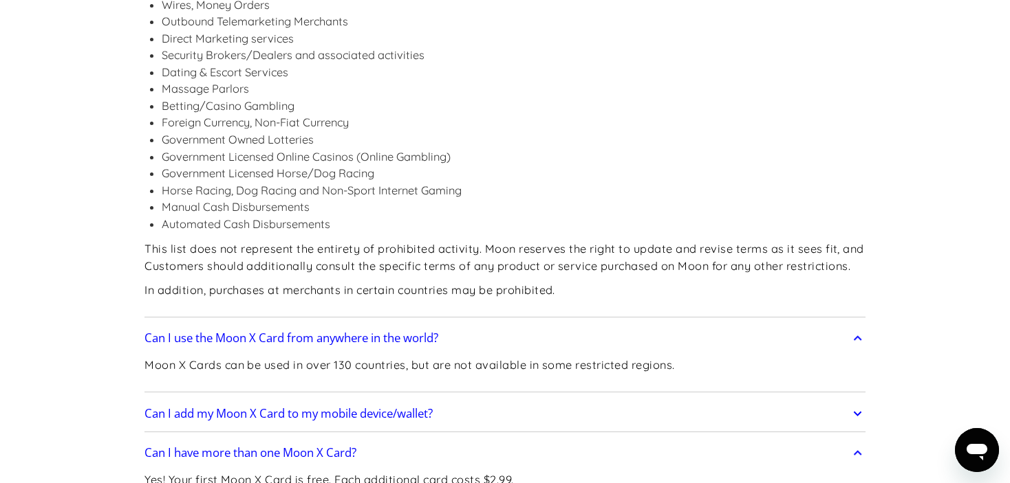
click at [236, 446] on h2 "Can I have more than one Moon X Card?" at bounding box center [250, 453] width 212 height 14
click at [207, 483] on h2 "How long is a Moon X Card valid?" at bounding box center [230, 493] width 173 height 14
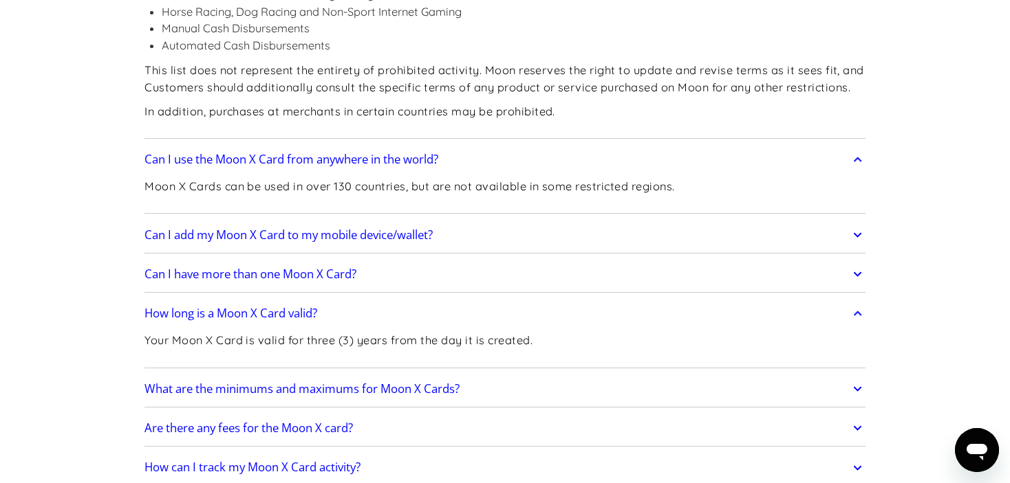
scroll to position [2270, 0]
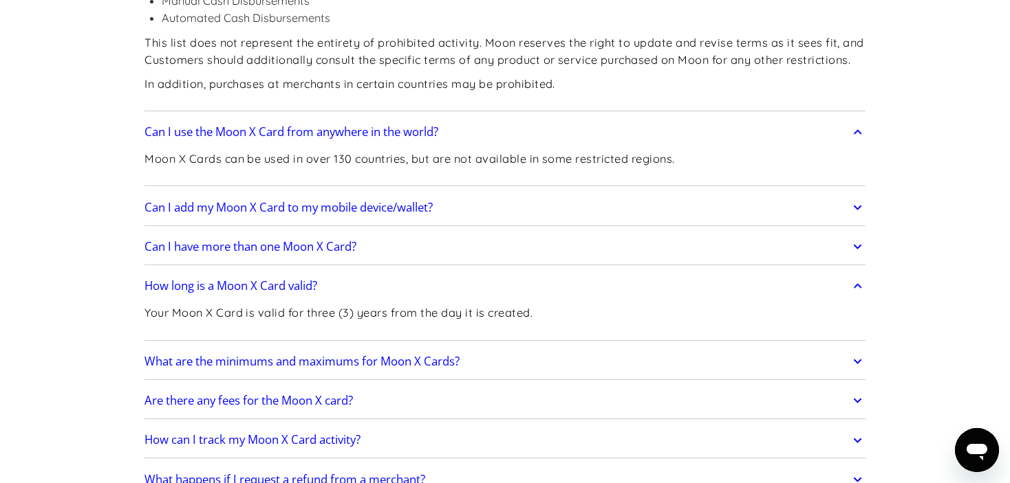
click at [211, 355] on h2 "What are the minimums and maximums for Moon X Cards?" at bounding box center [301, 362] width 315 height 14
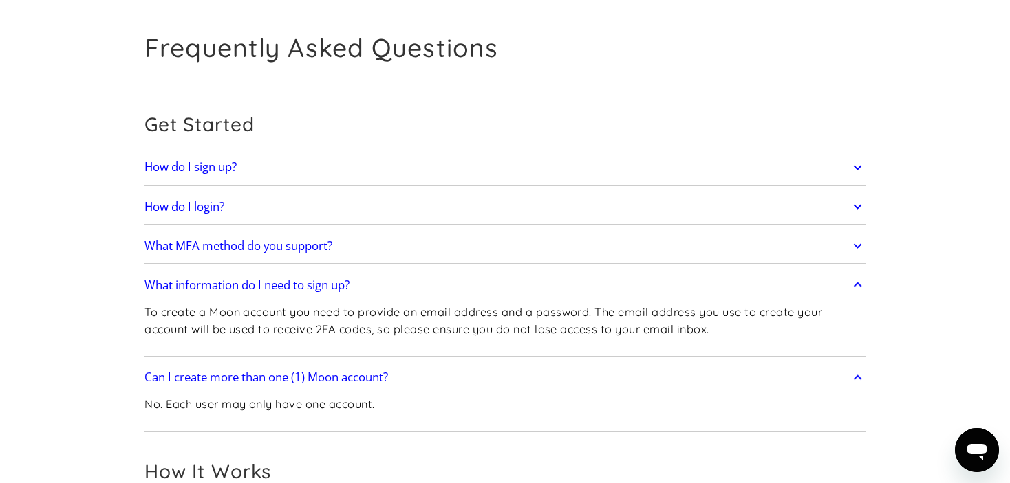
scroll to position [0, 0]
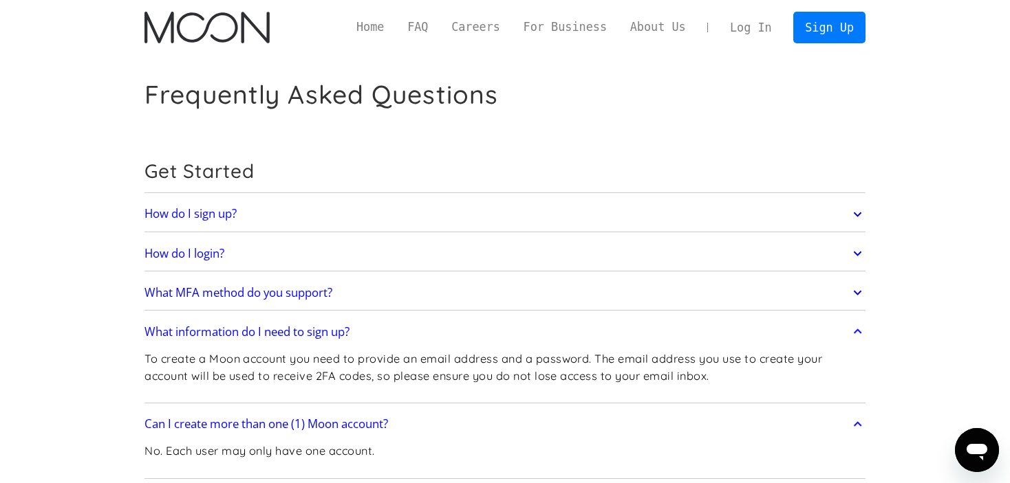
click at [758, 28] on link "Log In" at bounding box center [750, 27] width 65 height 30
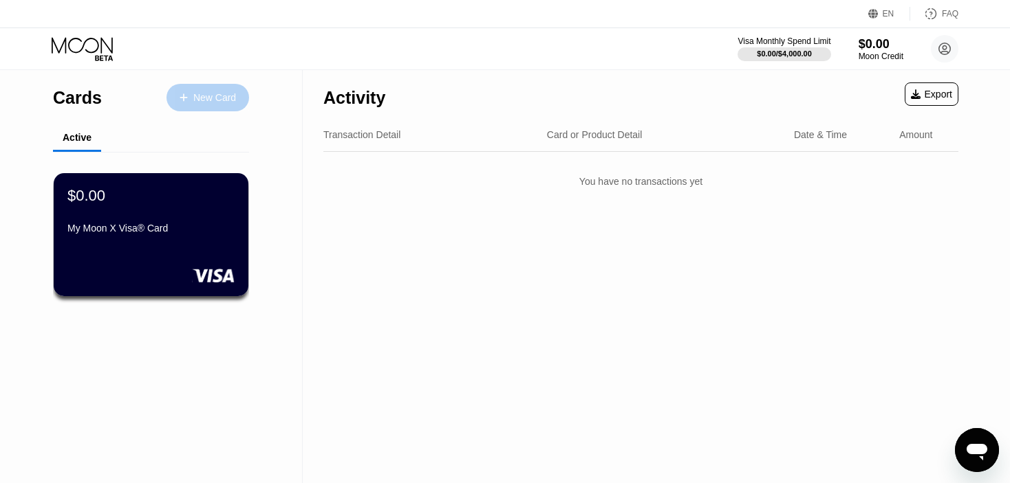
click at [220, 98] on div "New Card" at bounding box center [214, 98] width 43 height 12
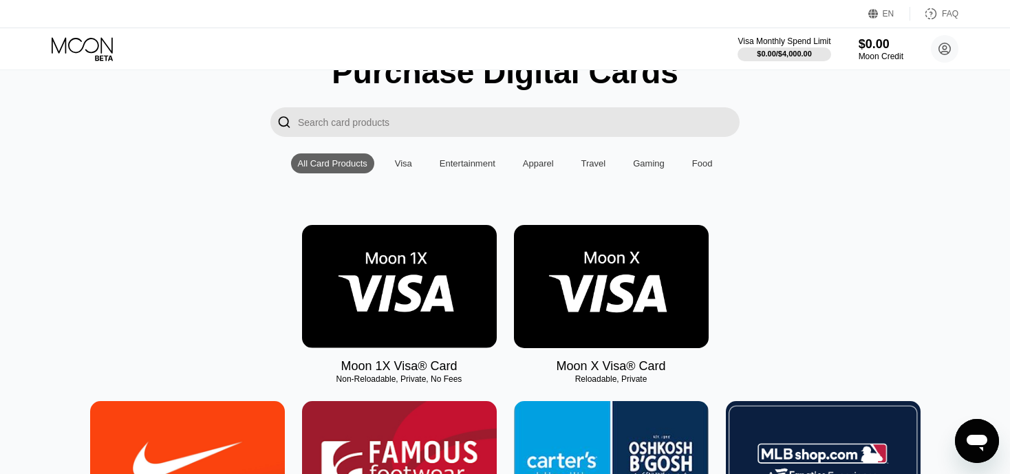
scroll to position [69, 0]
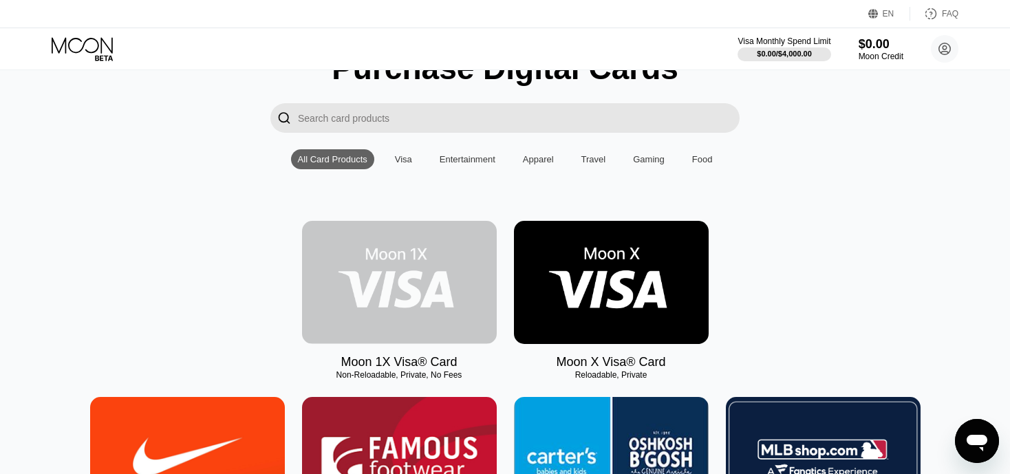
click at [397, 294] on img at bounding box center [399, 282] width 195 height 123
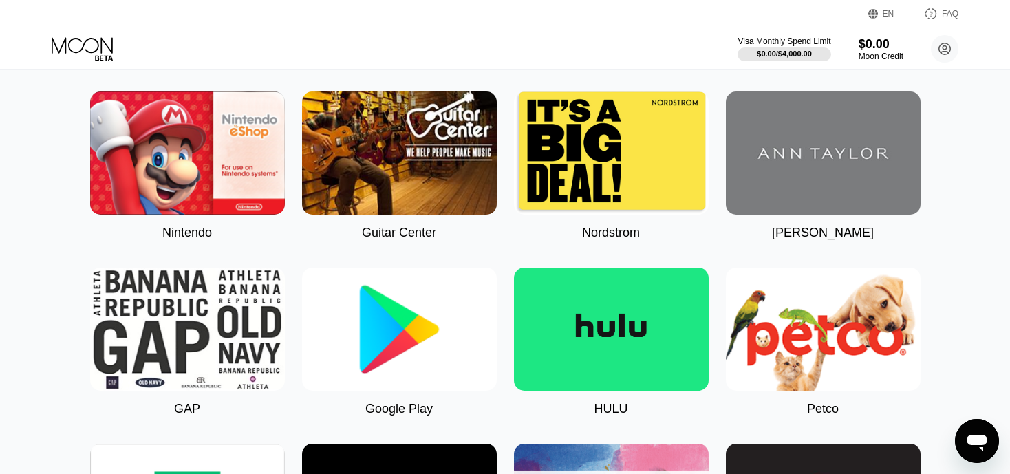
scroll to position [619, 0]
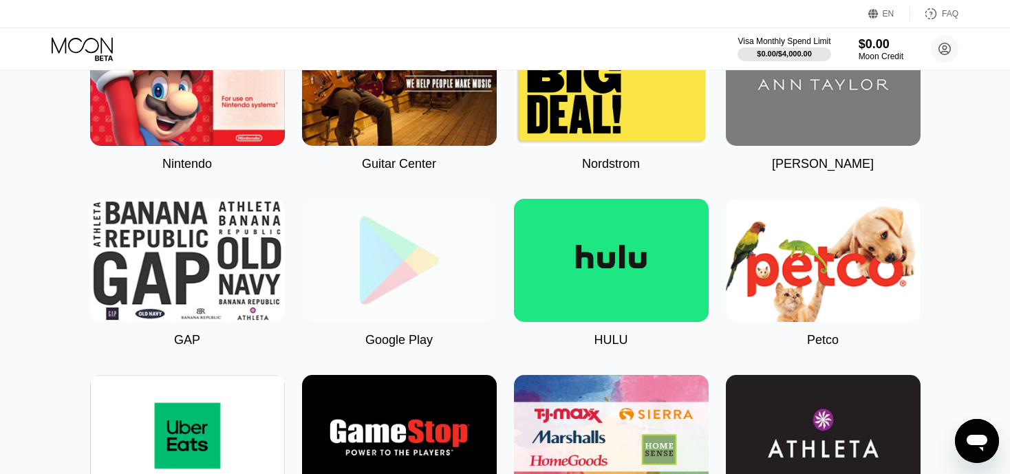
click at [387, 263] on img at bounding box center [399, 260] width 195 height 123
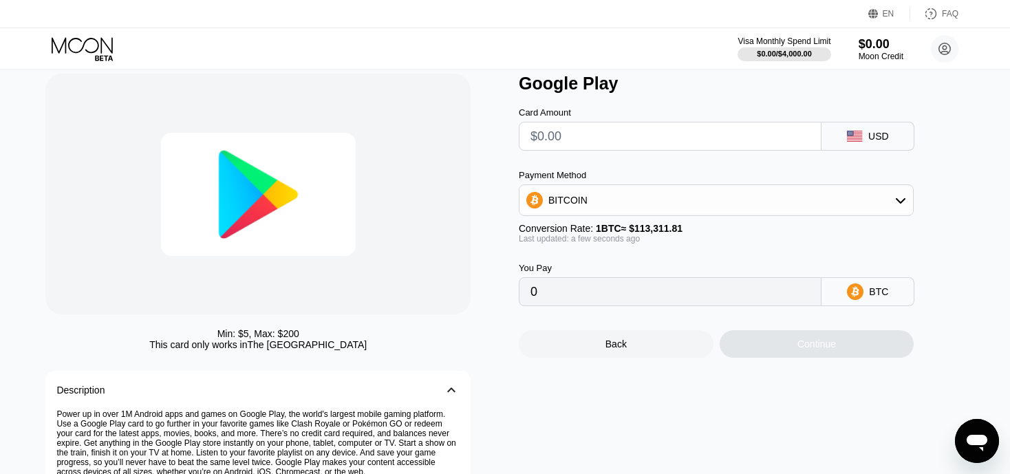
scroll to position [69, 0]
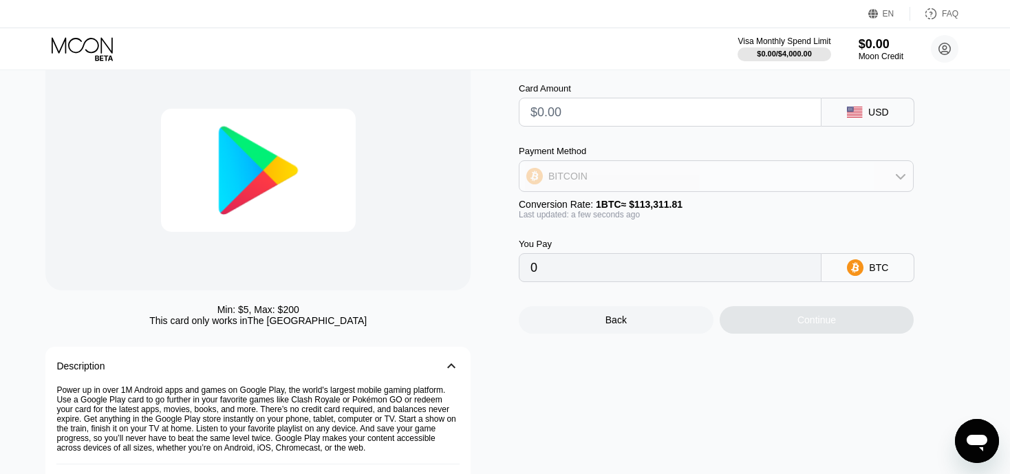
click at [603, 186] on div "BITCOIN" at bounding box center [715, 176] width 393 height 28
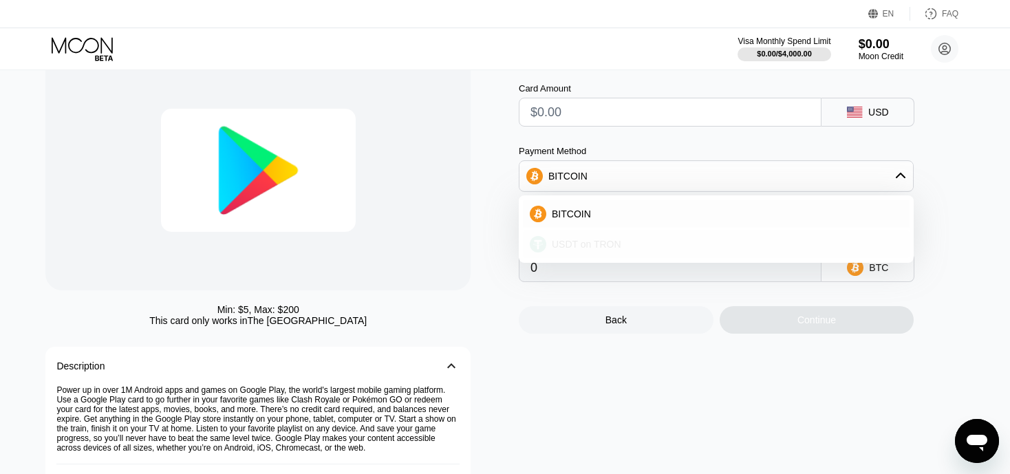
click at [585, 258] on div "USDT on TRON" at bounding box center [716, 244] width 387 height 28
type input "0.00"
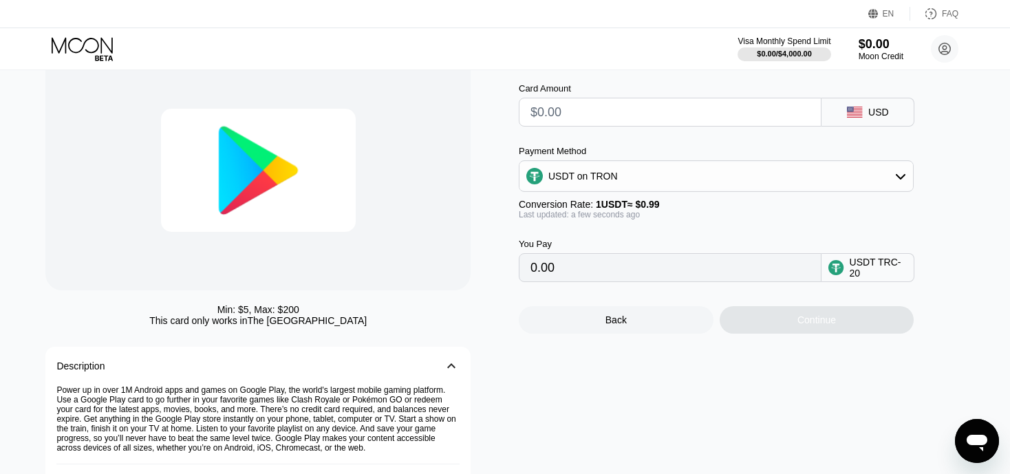
click at [563, 281] on input "0.00" at bounding box center [669, 268] width 279 height 28
click at [856, 279] on div "USDT TRC-20" at bounding box center [878, 268] width 58 height 22
click at [572, 272] on input "0.00" at bounding box center [669, 268] width 279 height 28
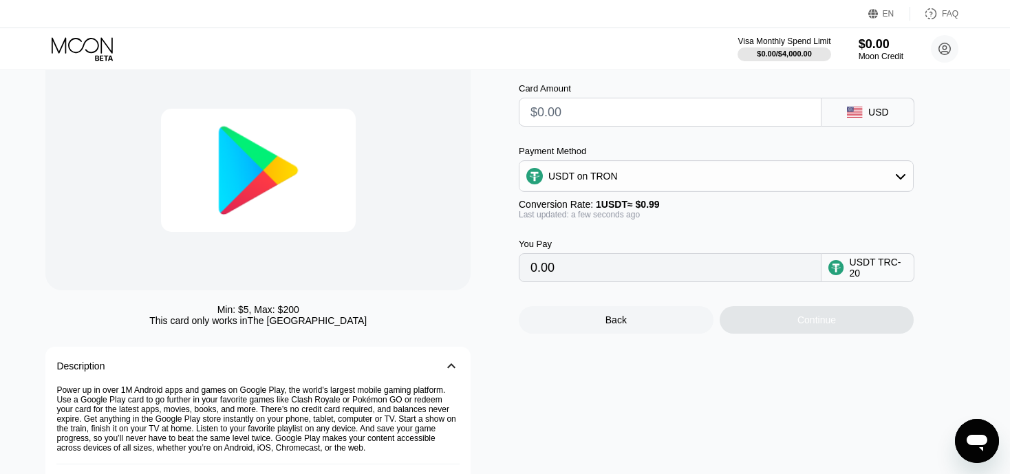
click at [569, 273] on input "0.00" at bounding box center [669, 268] width 279 height 28
click at [569, 274] on input "0.00" at bounding box center [669, 268] width 279 height 28
click at [578, 94] on div "Card Amount" at bounding box center [670, 88] width 303 height 10
click at [568, 122] on input "text" at bounding box center [669, 112] width 279 height 28
click at [569, 121] on input "text" at bounding box center [669, 112] width 279 height 28
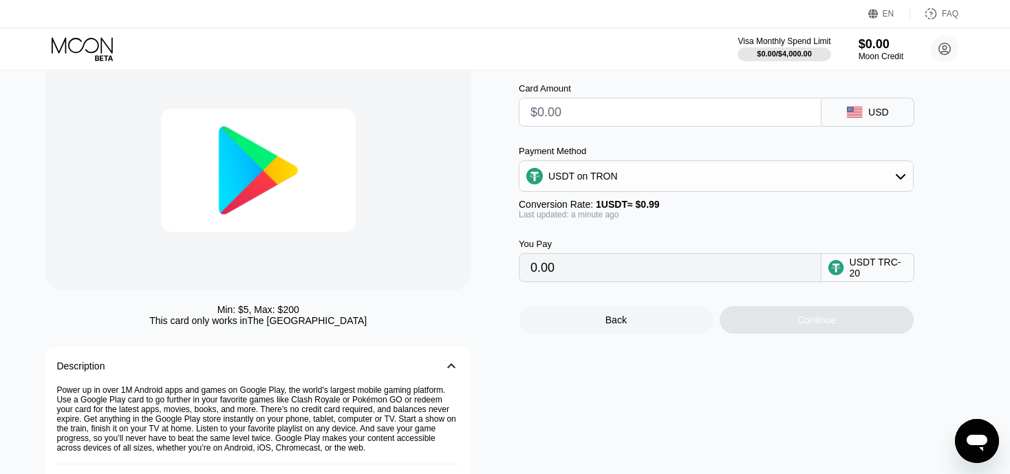
click at [569, 121] on input "text" at bounding box center [669, 112] width 279 height 28
type input "$1"
type input "1.01"
type input "$10"
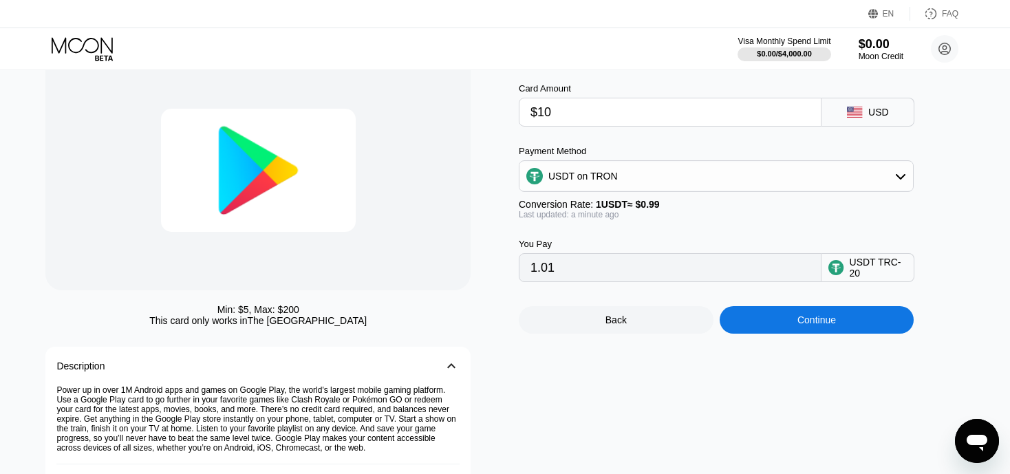
type input "10.10"
type input "$1"
type input "1.01"
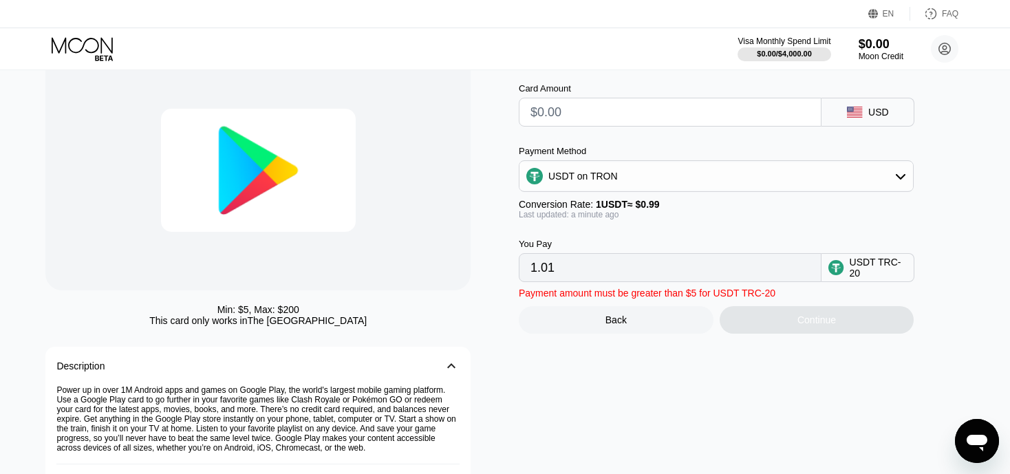
type input "0.00"
type input "$1"
type input "1.01"
type input "$10"
type input "10.10"
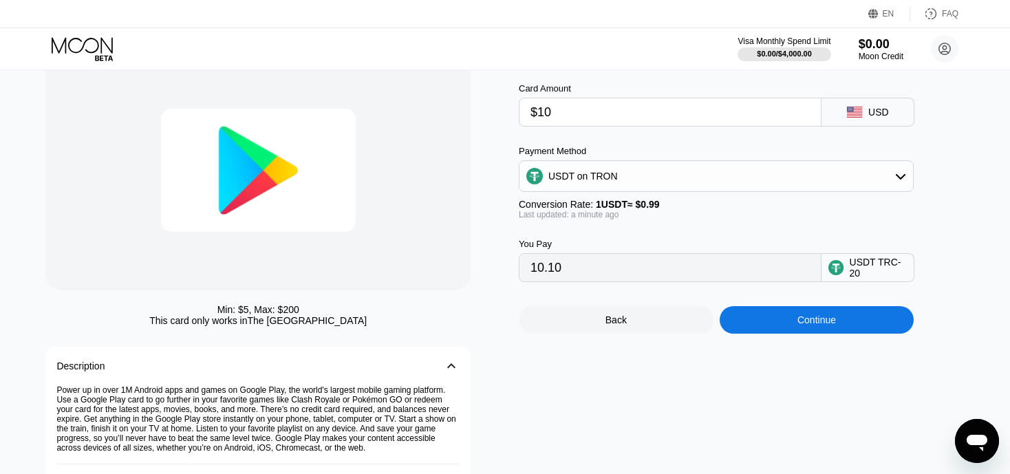
type input "$100"
type input "101.01"
type input "$100"
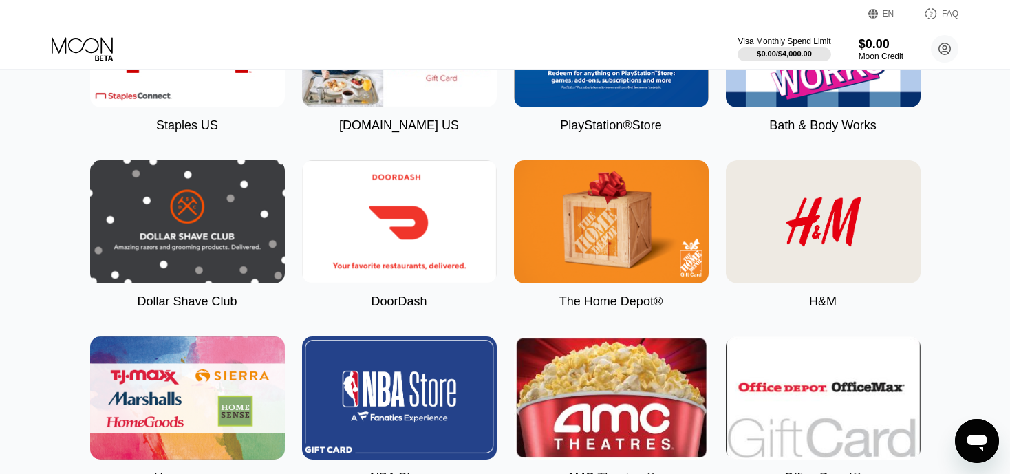
scroll to position [2682, 0]
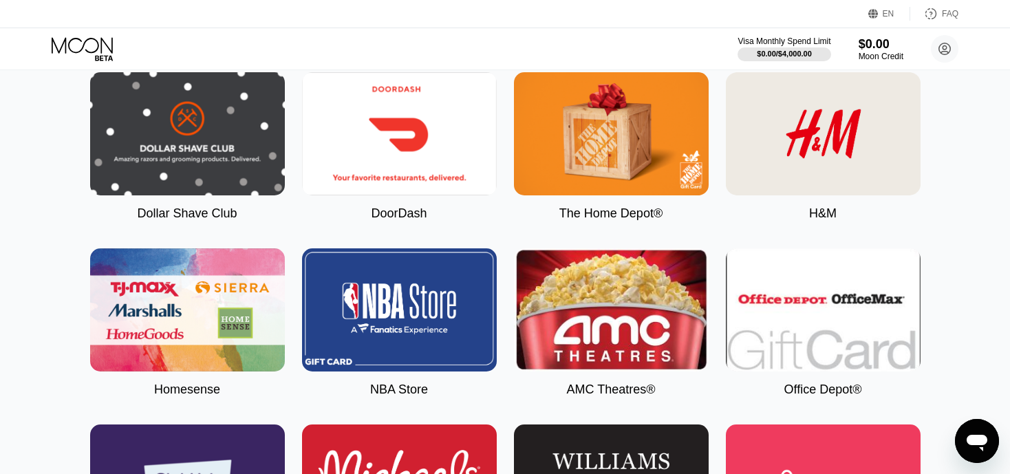
drag, startPoint x: 209, startPoint y: 246, endPoint x: 57, endPoint y: 282, distance: 156.3
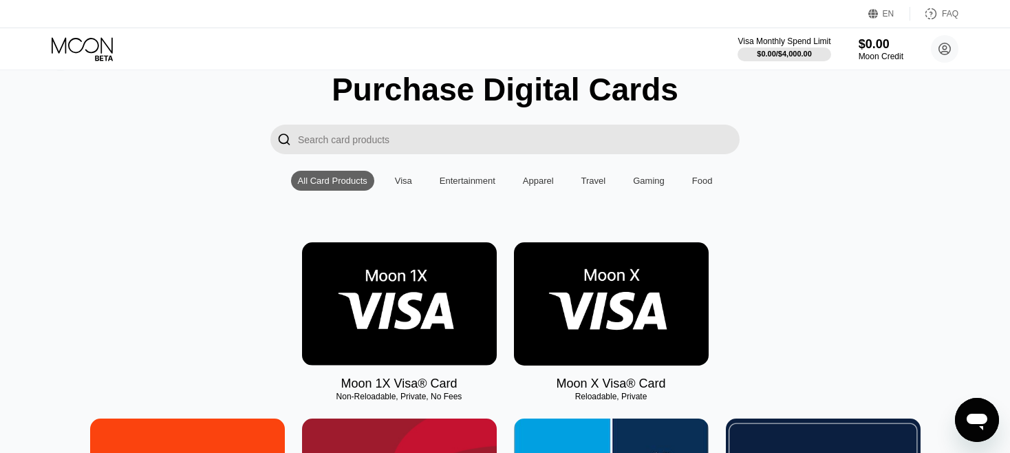
scroll to position [0, 0]
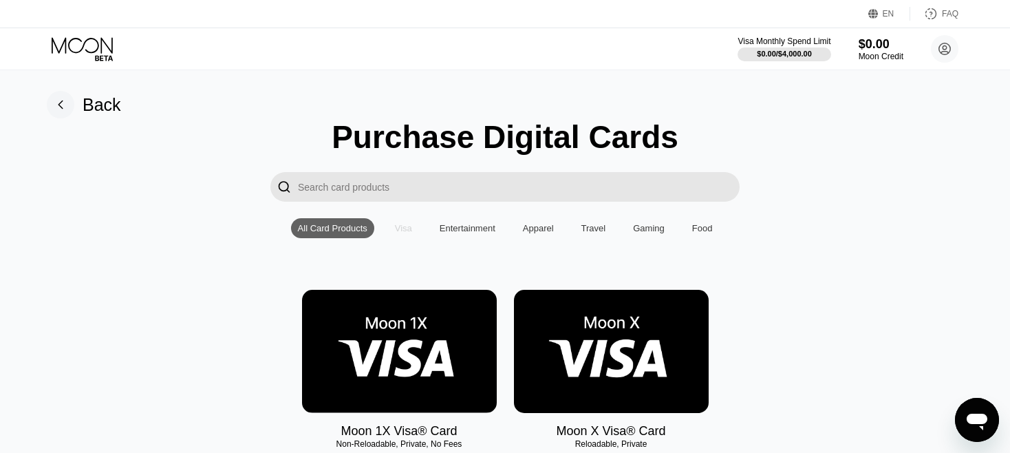
click at [407, 233] on div "Visa" at bounding box center [403, 228] width 17 height 10
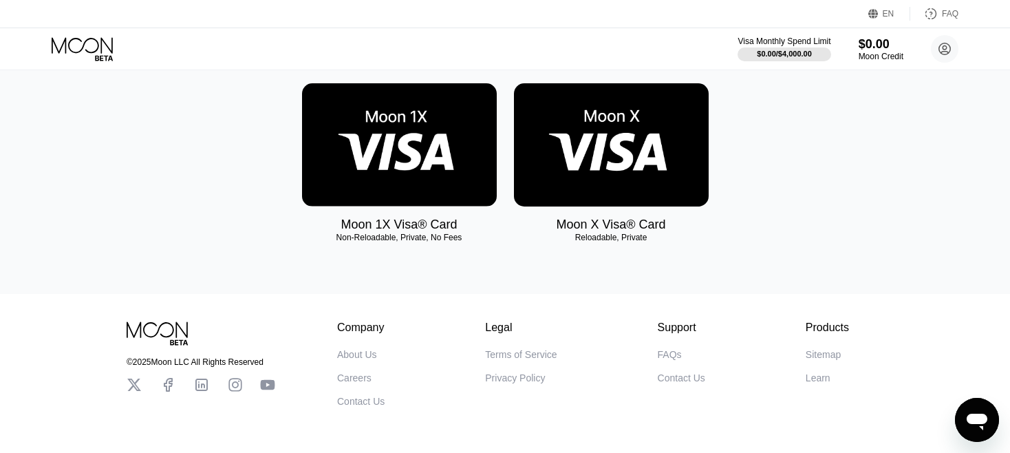
scroll to position [69, 0]
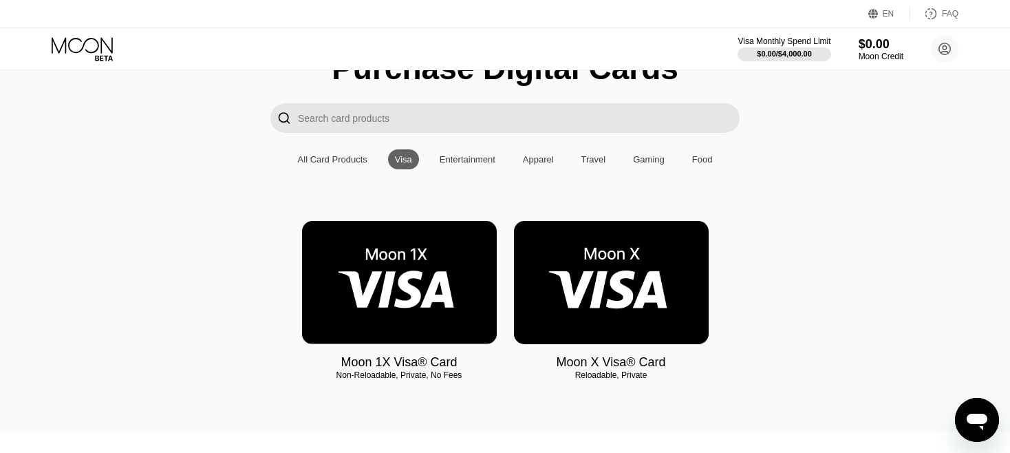
click at [655, 164] on div "Gaming" at bounding box center [649, 159] width 32 height 10
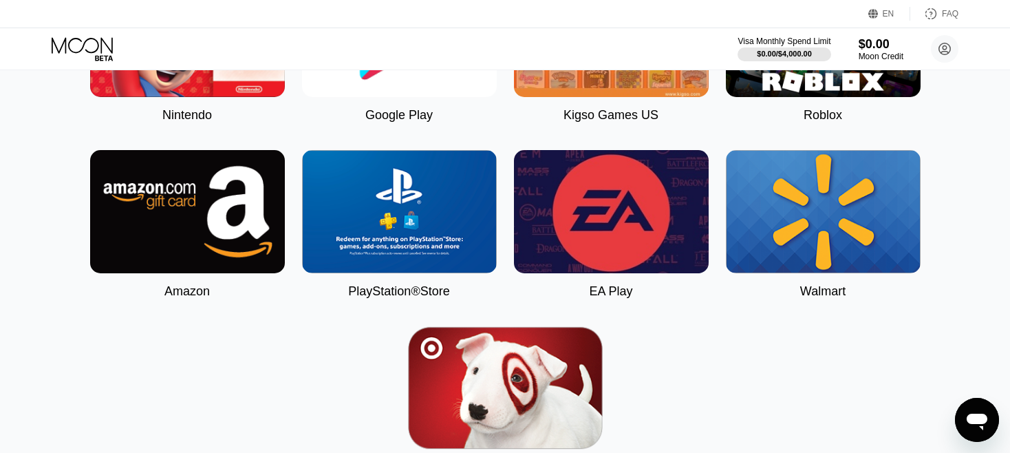
scroll to position [344, 0]
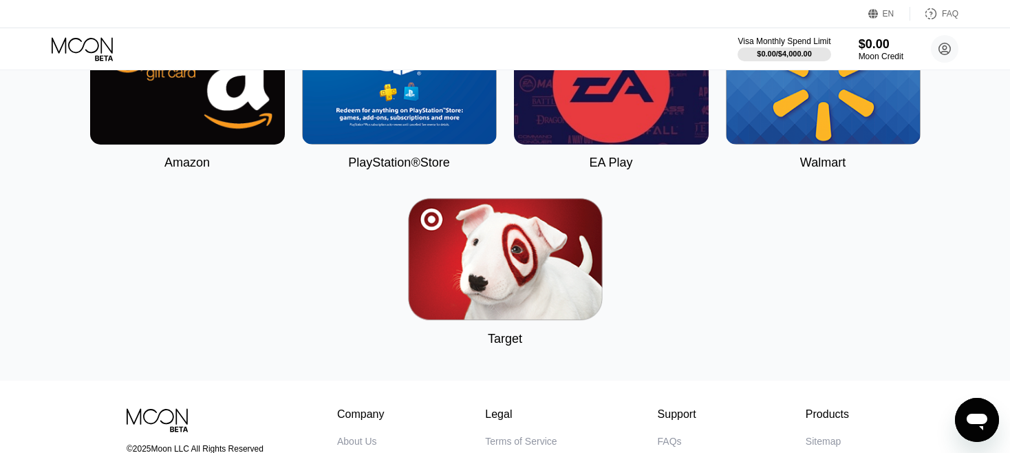
scroll to position [413, 0]
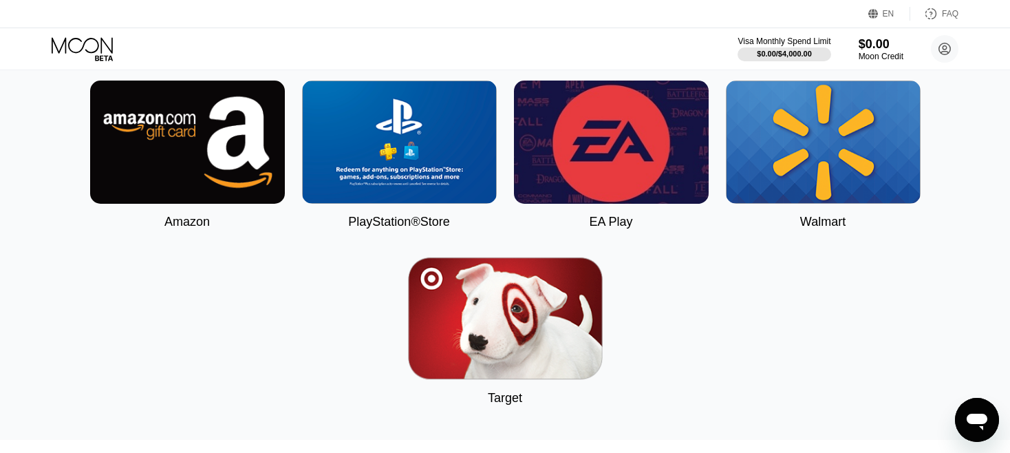
click at [382, 152] on img at bounding box center [399, 141] width 195 height 123
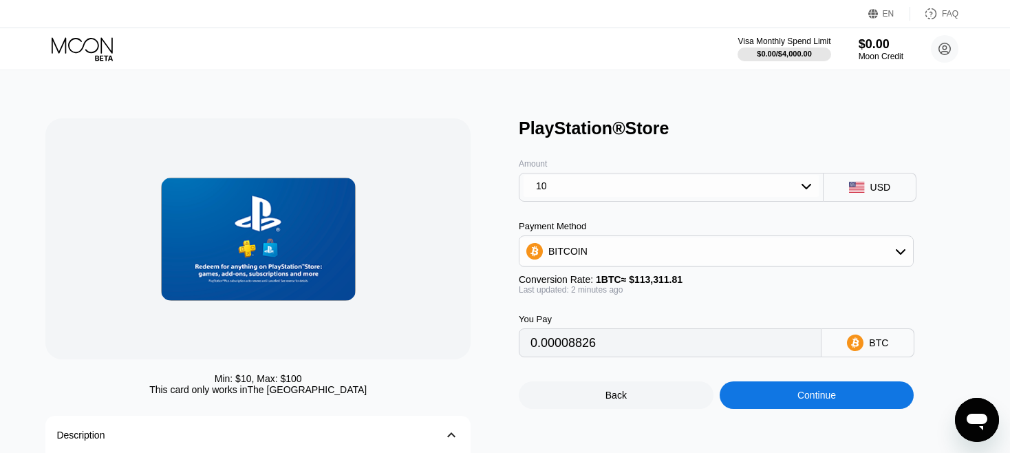
click at [572, 248] on div "BITCOIN" at bounding box center [715, 251] width 393 height 28
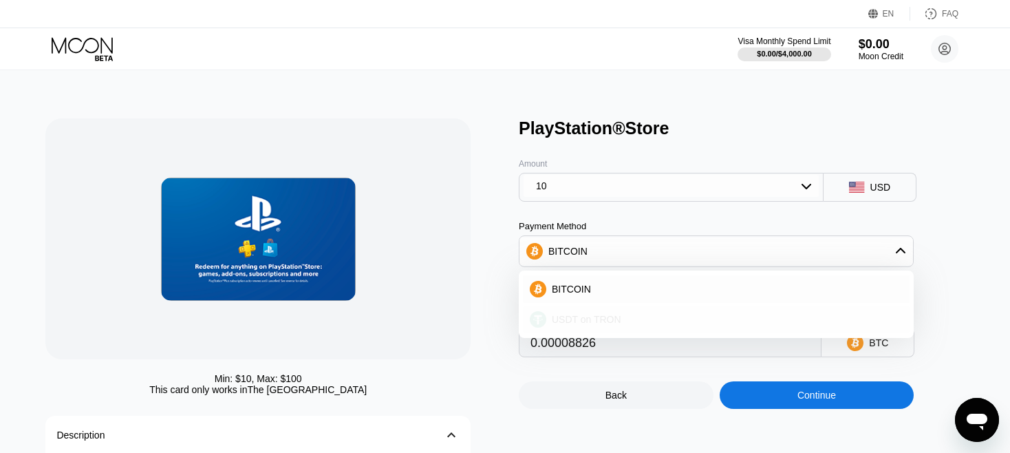
click at [587, 323] on span "USDT on TRON" at bounding box center [586, 319] width 69 height 11
type input "10.10"
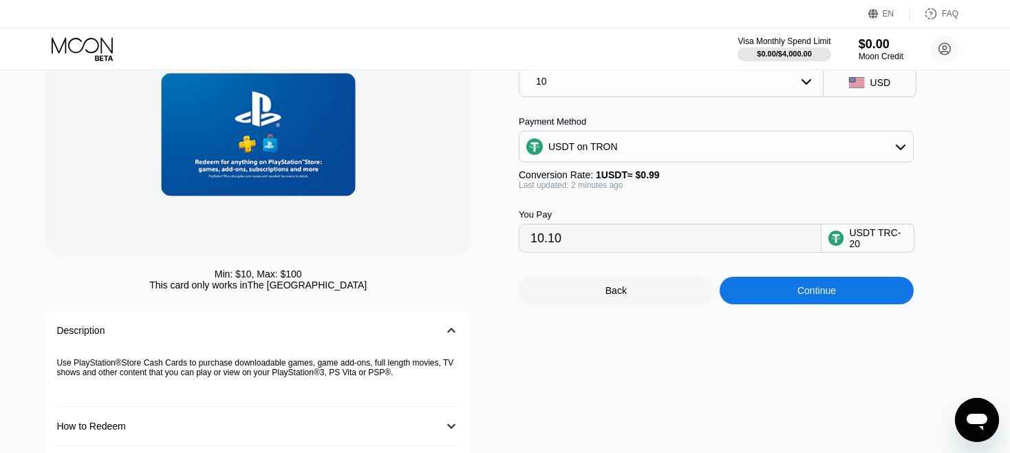
scroll to position [206, 0]
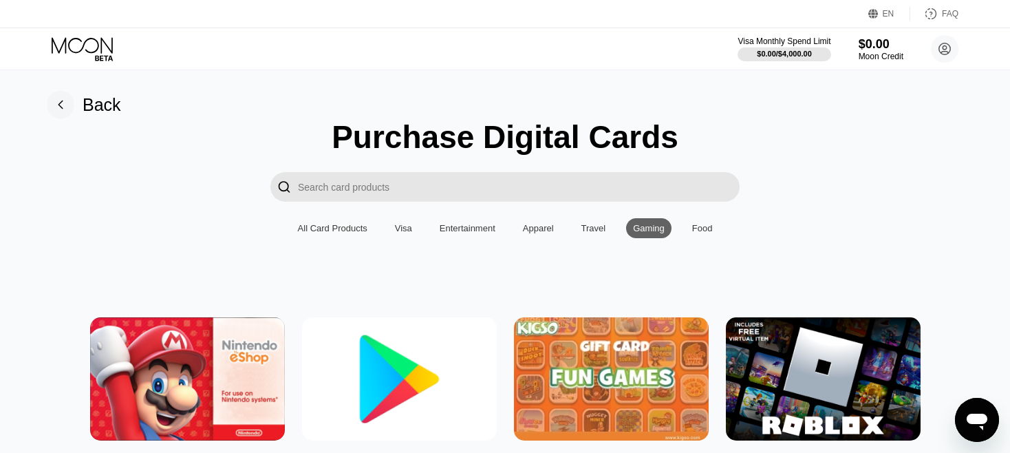
scroll to position [206, 0]
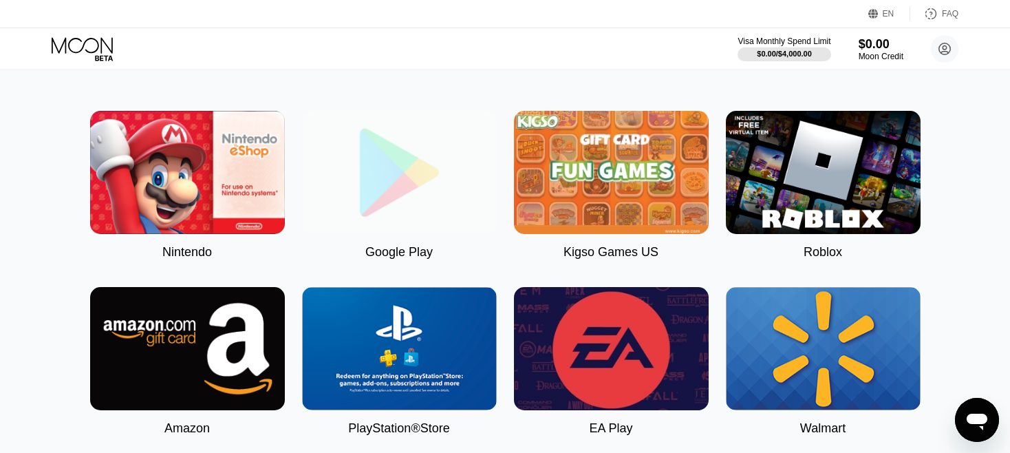
click at [409, 232] on img at bounding box center [399, 172] width 195 height 123
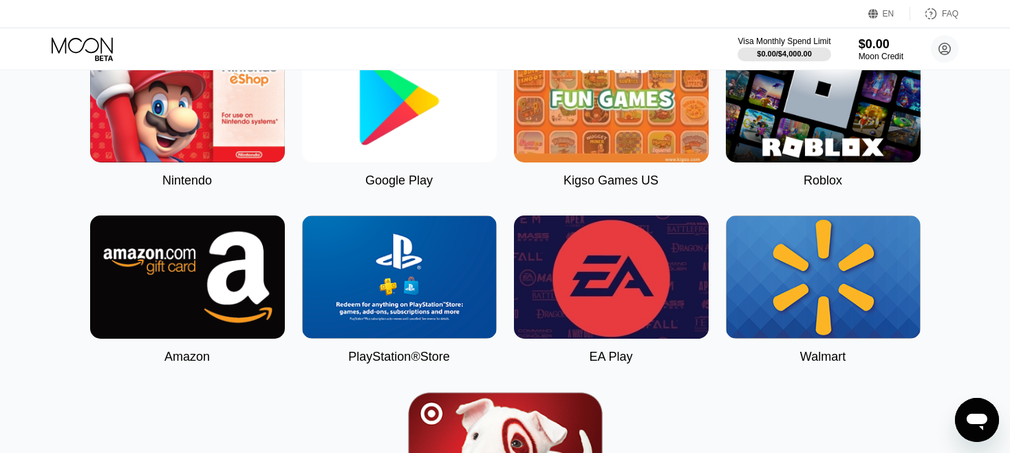
scroll to position [206, 0]
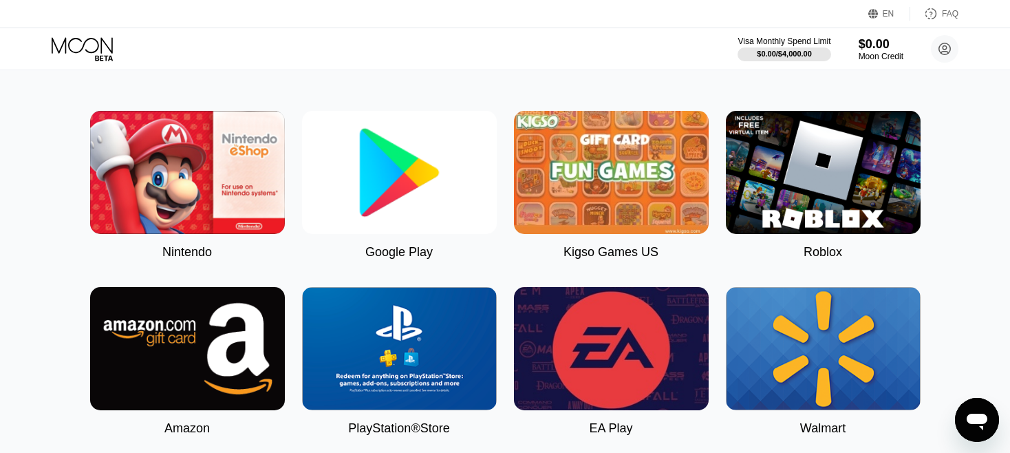
click at [796, 188] on img at bounding box center [823, 172] width 195 height 123
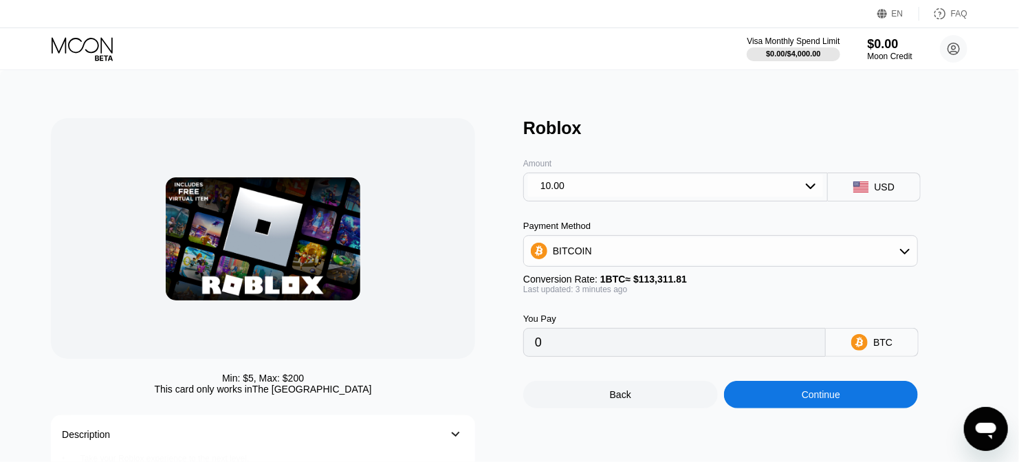
type input "0.00008826"
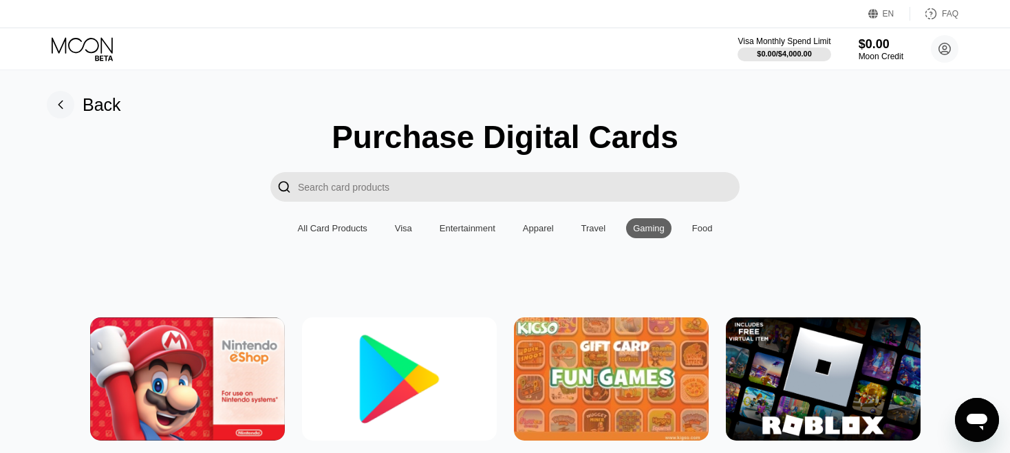
scroll to position [206, 0]
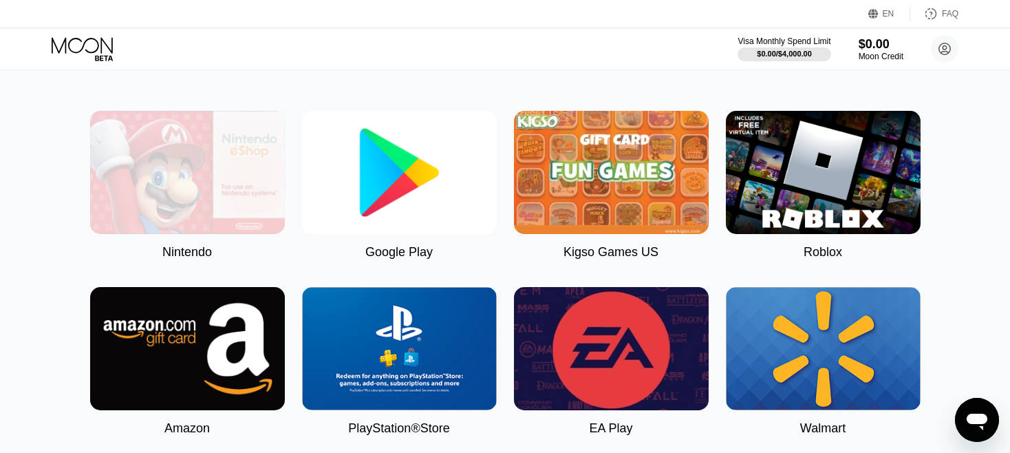
click at [169, 157] on img at bounding box center [187, 172] width 195 height 123
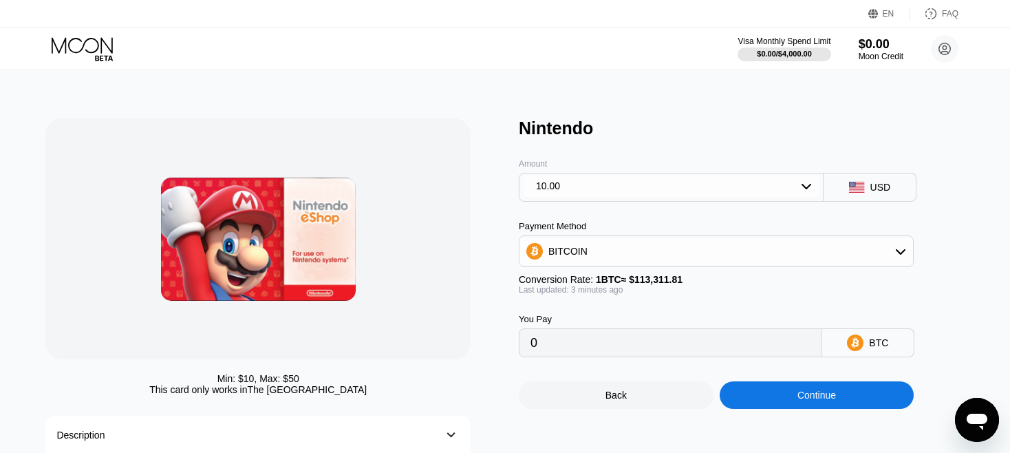
type input "0.00008826"
drag, startPoint x: 483, startPoint y: 224, endPoint x: 475, endPoint y: 229, distance: 10.5
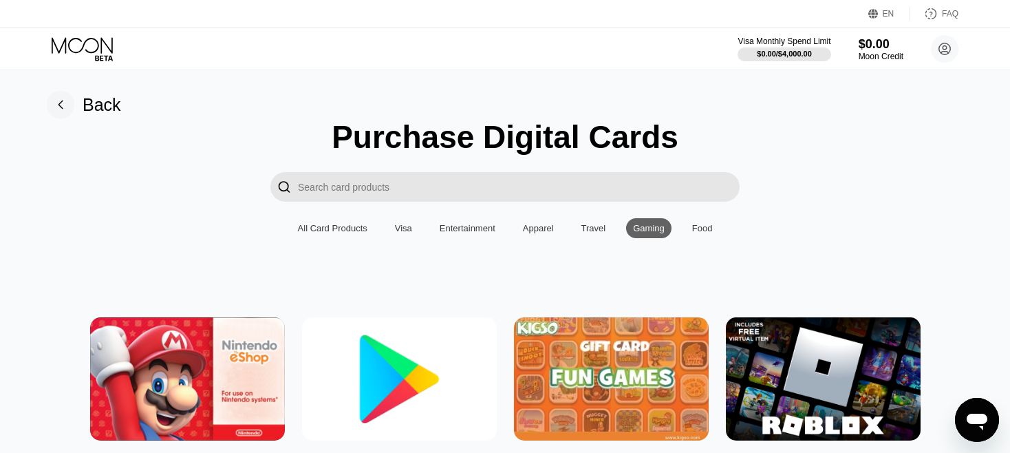
drag, startPoint x: 421, startPoint y: 244, endPoint x: 405, endPoint y: 240, distance: 16.3
click at [402, 233] on div "Visa" at bounding box center [403, 228] width 17 height 10
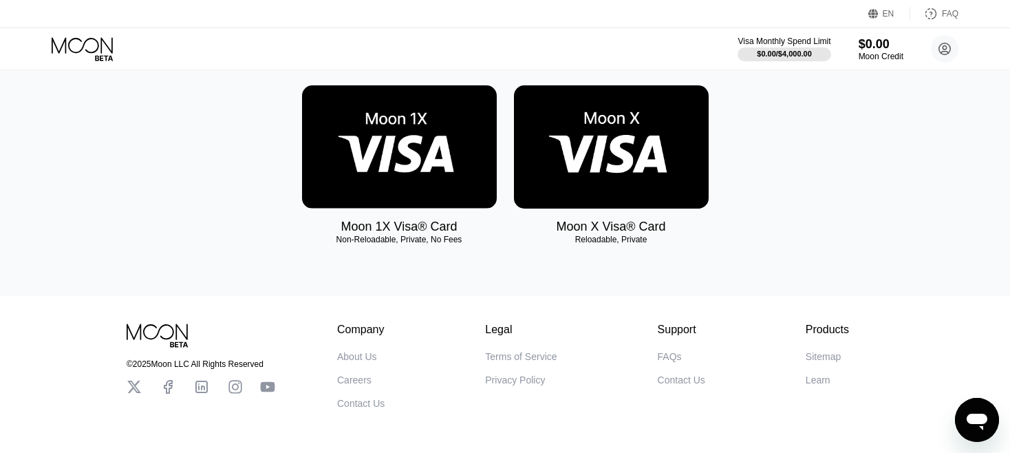
scroll to position [206, 0]
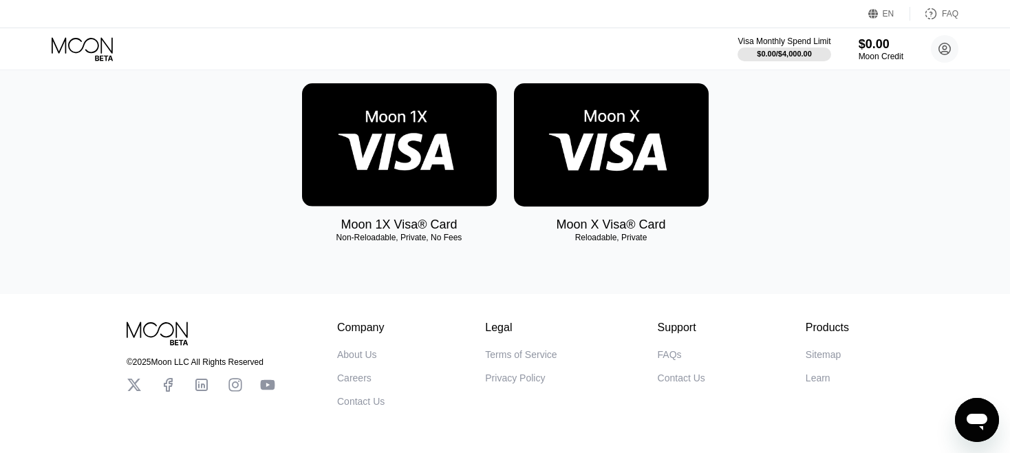
click at [398, 156] on img at bounding box center [399, 144] width 195 height 123
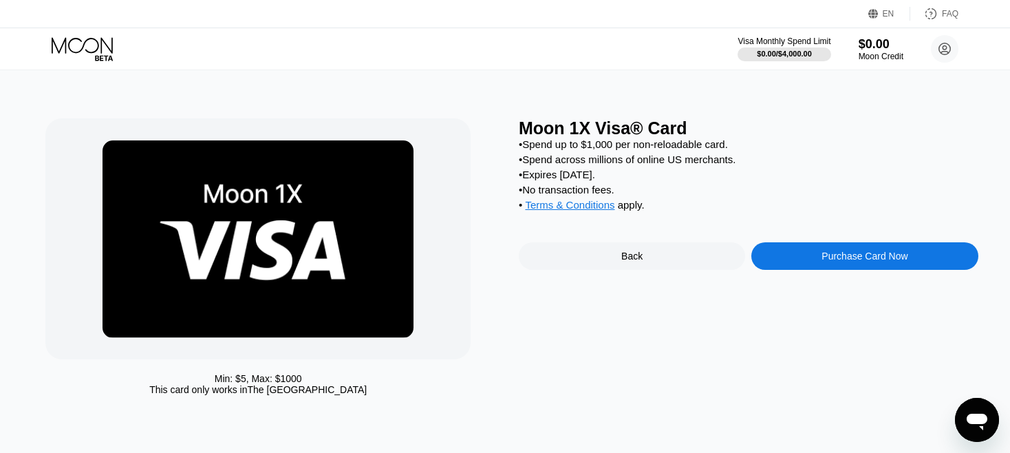
drag, startPoint x: 513, startPoint y: 141, endPoint x: 489, endPoint y: 151, distance: 25.9
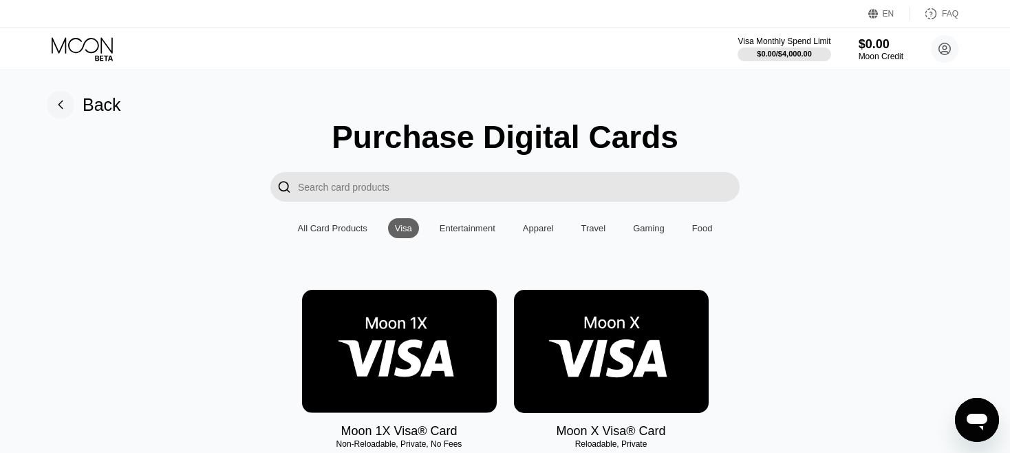
click at [585, 335] on img at bounding box center [611, 351] width 195 height 123
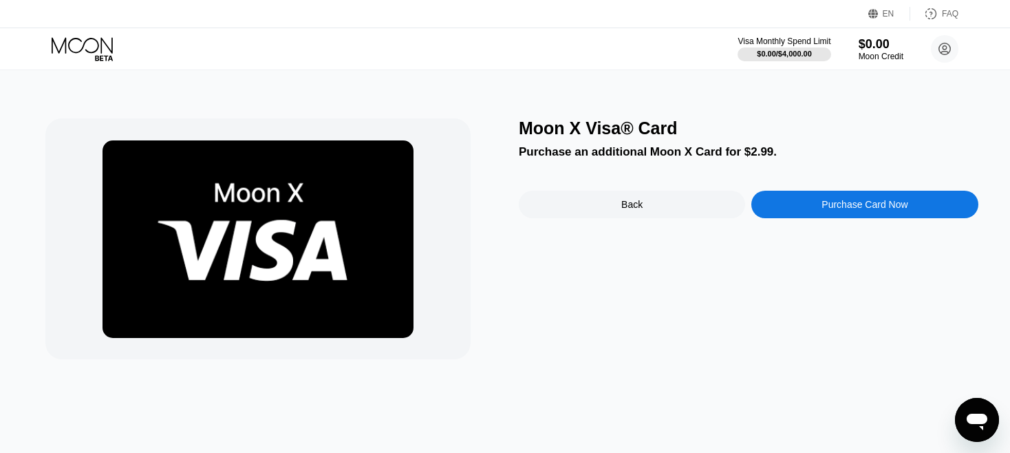
drag, startPoint x: 533, startPoint y: 133, endPoint x: 511, endPoint y: 129, distance: 22.3
click at [533, 133] on div "Moon X Visa® Card" at bounding box center [748, 128] width 459 height 20
drag, startPoint x: 519, startPoint y: 131, endPoint x: 605, endPoint y: 127, distance: 86.1
click at [580, 141] on div "Moon X Visa® Card Purchase an additional Moon X Card for $2.99. Back Purchase C…" at bounding box center [504, 238] width 918 height 241
drag, startPoint x: 519, startPoint y: 131, endPoint x: 618, endPoint y: 138, distance: 98.5
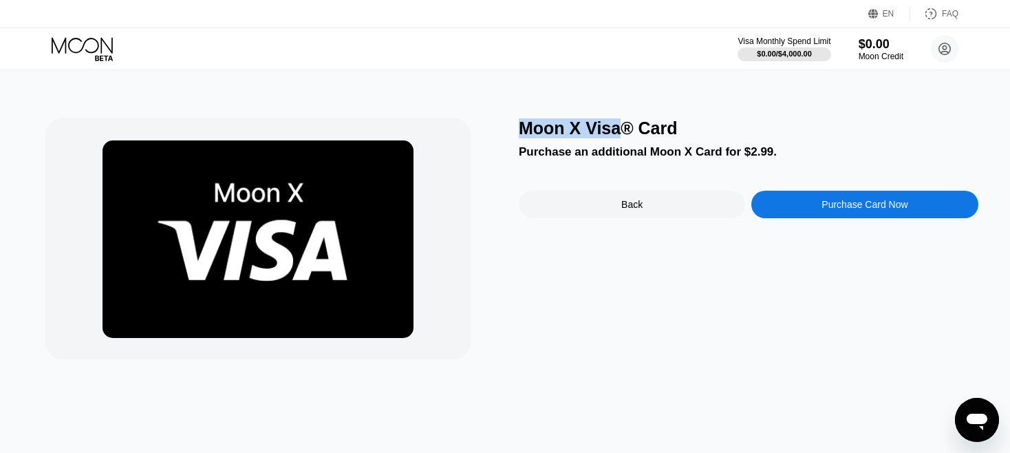
click at [618, 138] on div "Moon X Visa® Card" at bounding box center [748, 128] width 459 height 20
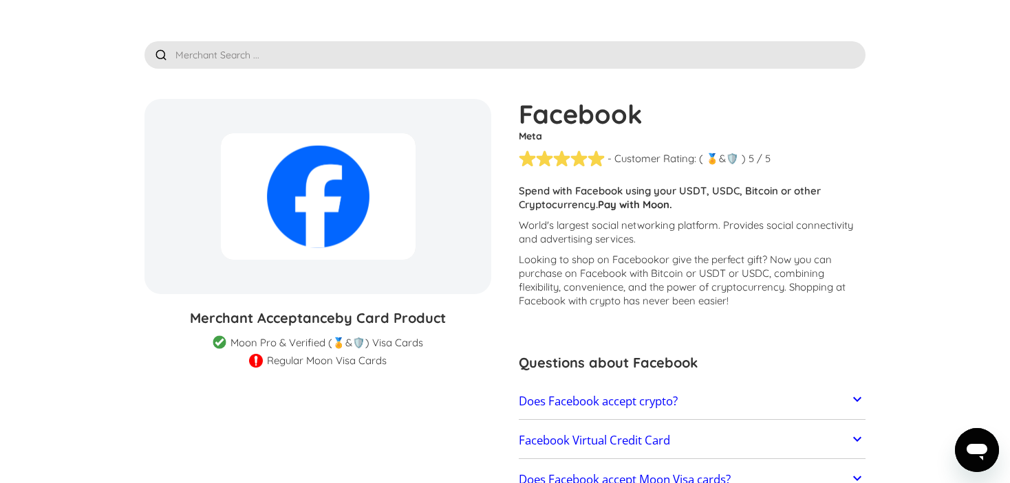
scroll to position [69, 0]
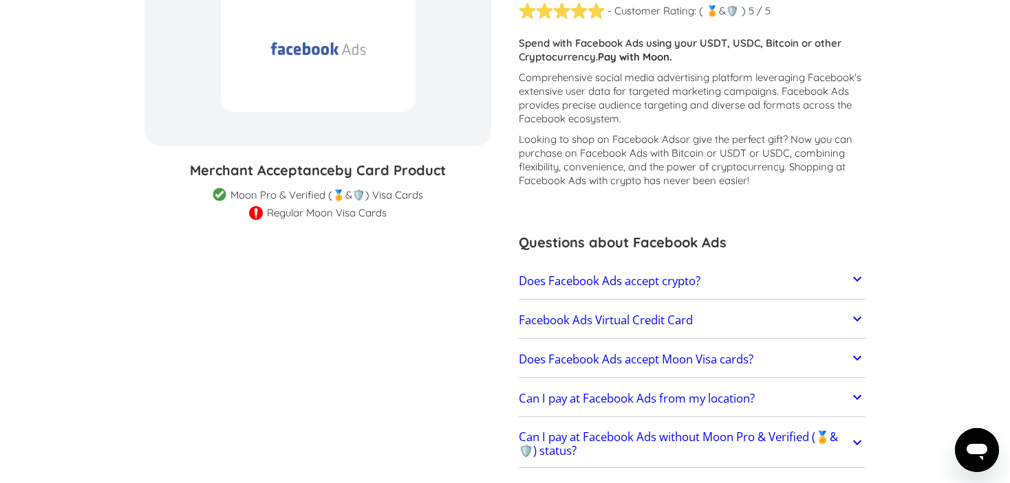
scroll to position [206, 0]
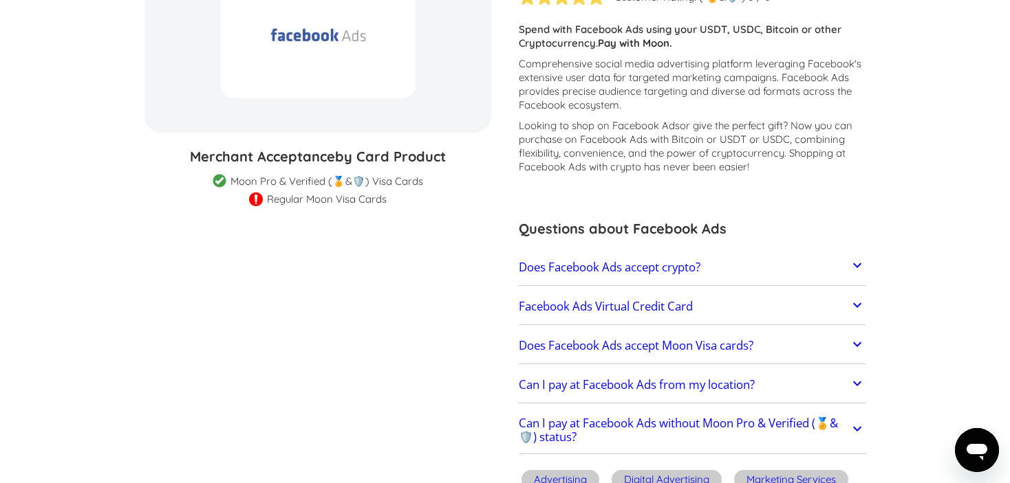
click at [254, 195] on img at bounding box center [256, 201] width 14 height 16
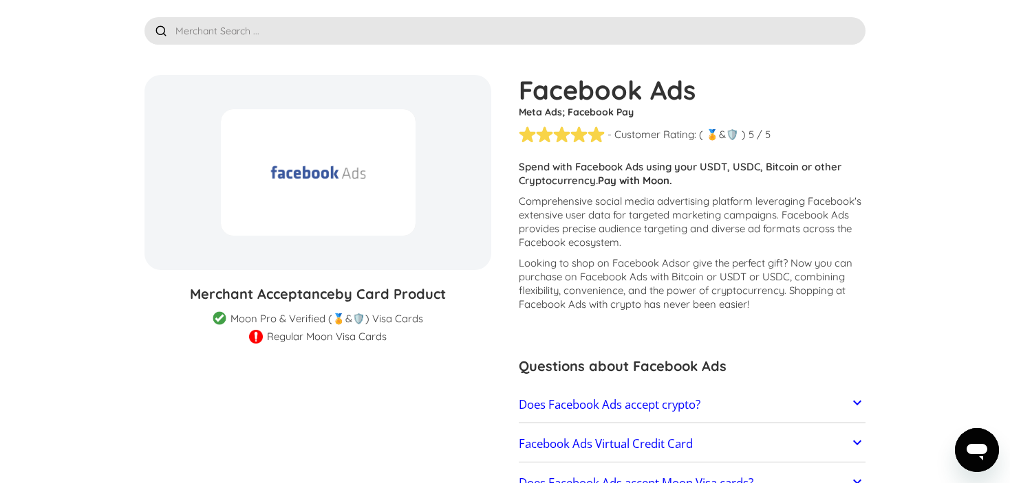
scroll to position [0, 0]
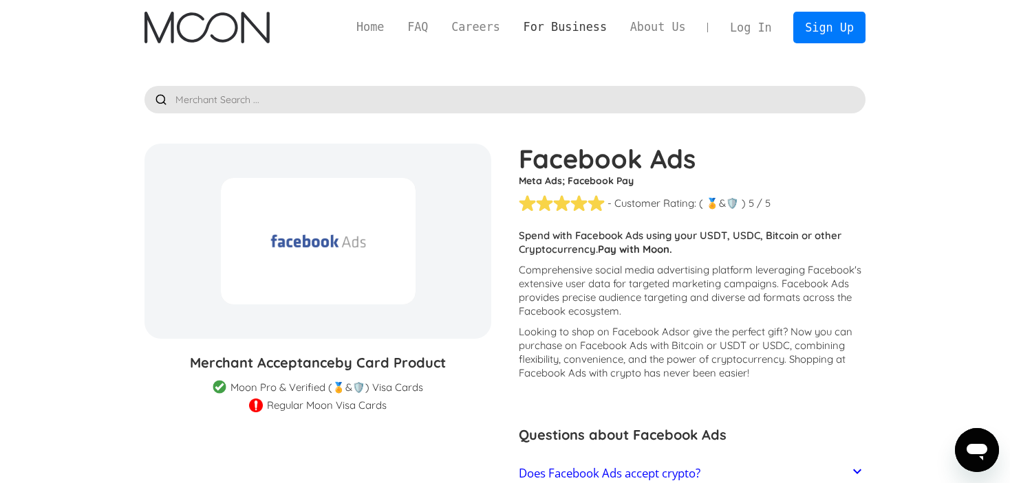
click at [569, 29] on link "For Business" at bounding box center [565, 27] width 107 height 17
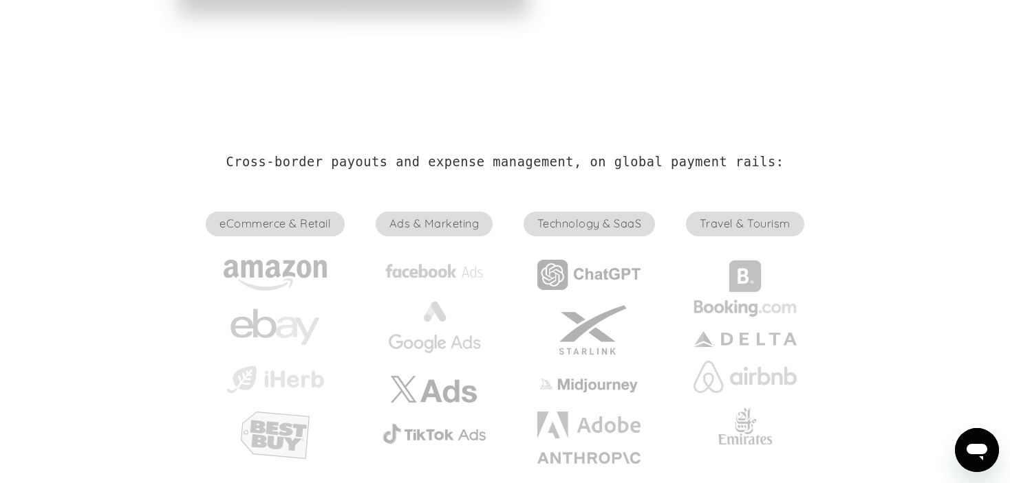
scroll to position [413, 0]
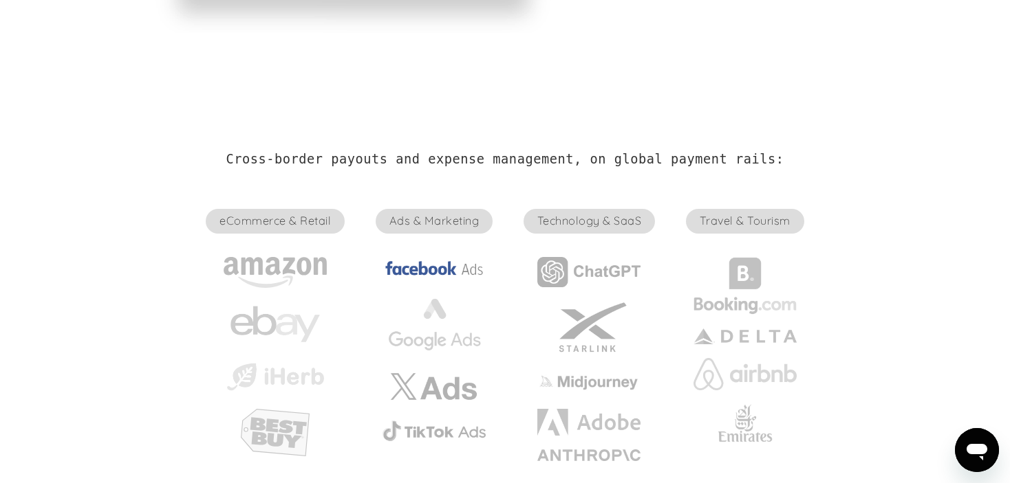
click at [415, 268] on img at bounding box center [433, 268] width 103 height 23
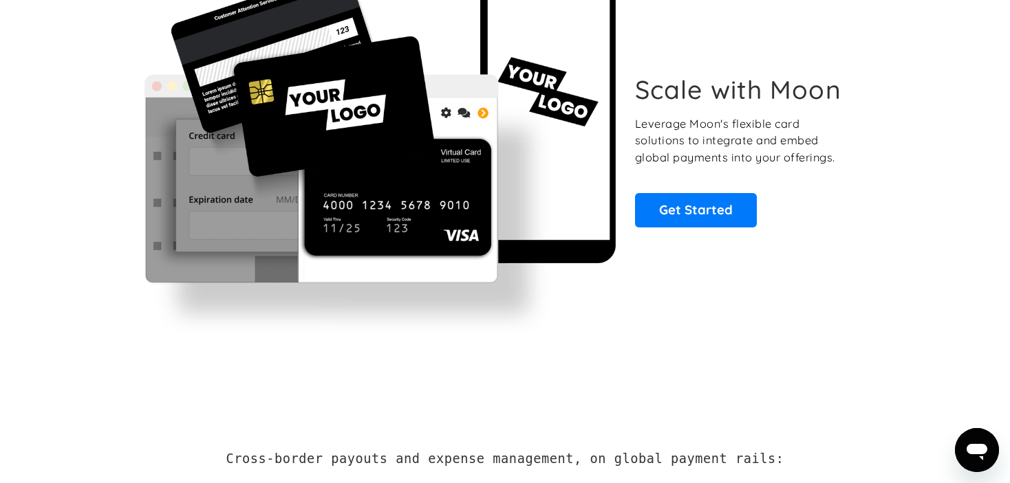
scroll to position [69, 0]
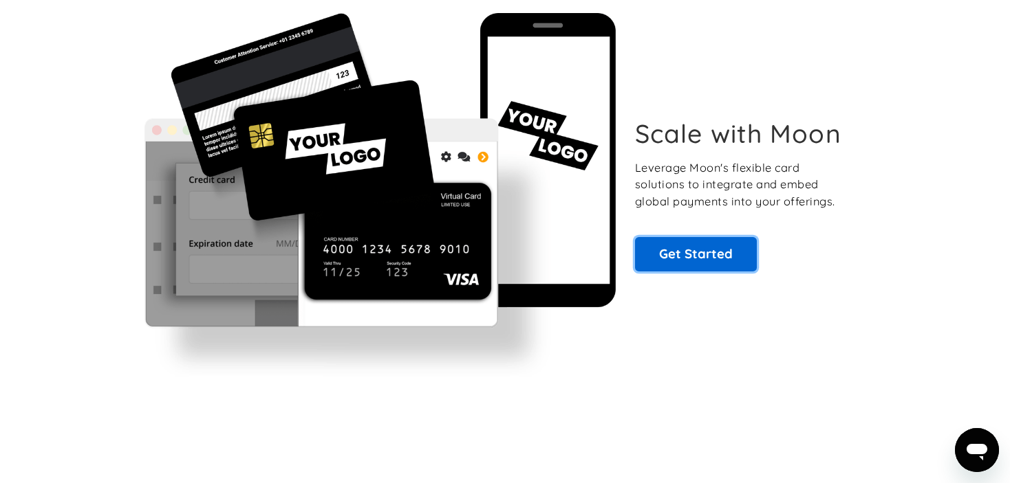
click at [695, 248] on link "Get Started" at bounding box center [696, 254] width 122 height 34
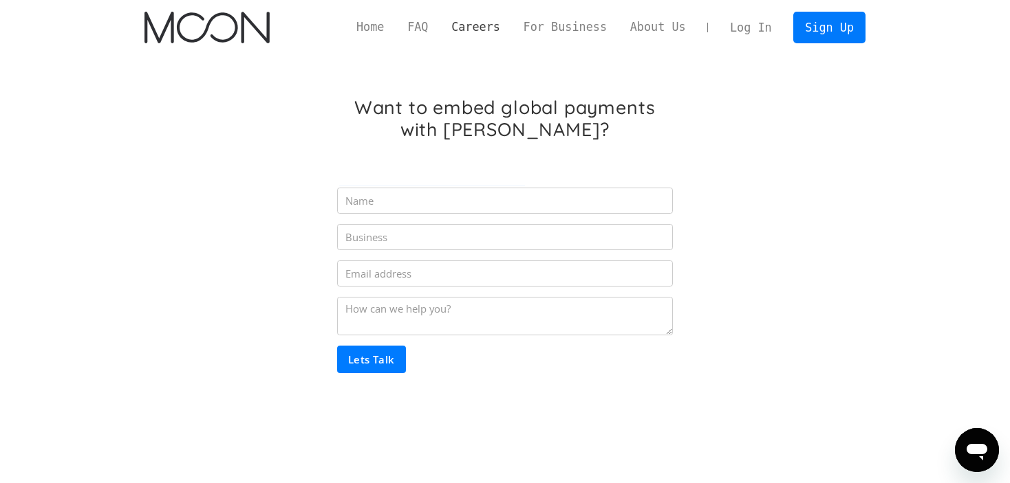
click at [491, 28] on link "Careers" at bounding box center [475, 27] width 72 height 17
click at [395, 30] on link "Home" at bounding box center [370, 27] width 51 height 17
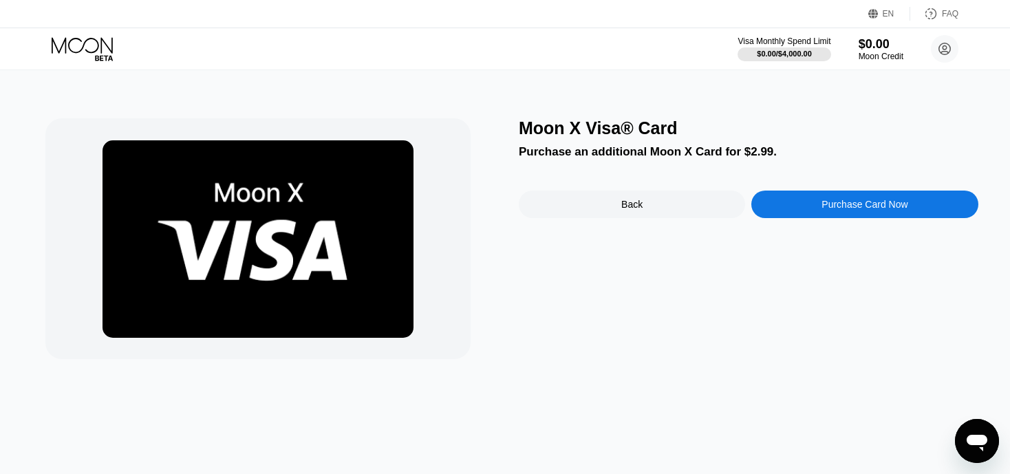
click at [98, 41] on icon at bounding box center [84, 49] width 64 height 24
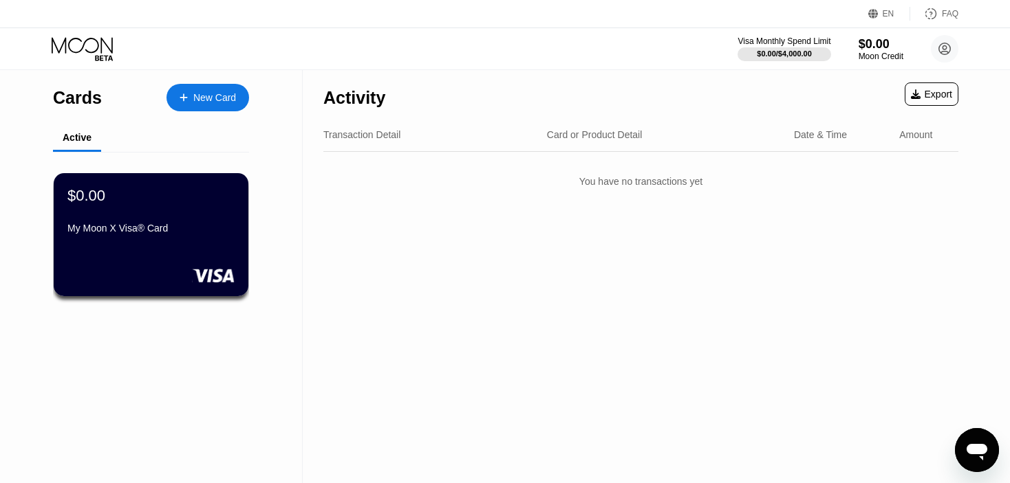
click at [200, 89] on div "New Card" at bounding box center [207, 98] width 83 height 28
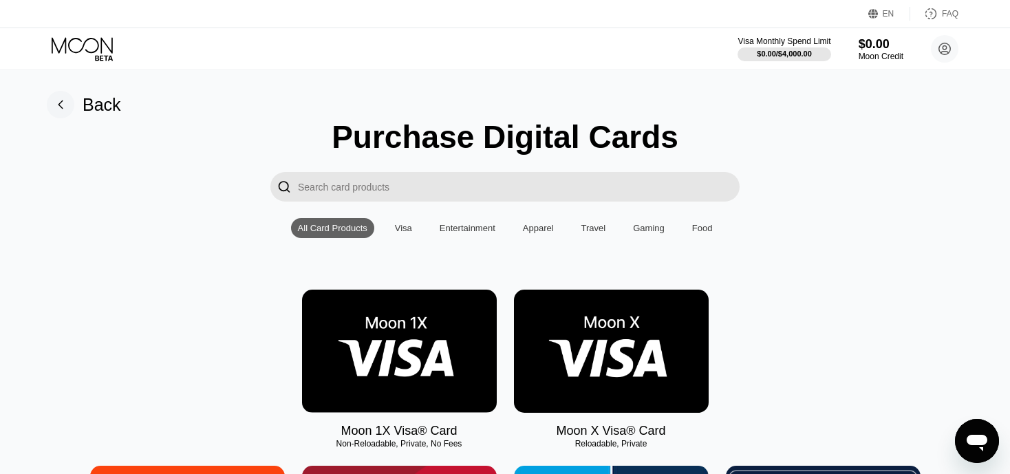
click at [62, 99] on rect at bounding box center [61, 105] width 28 height 28
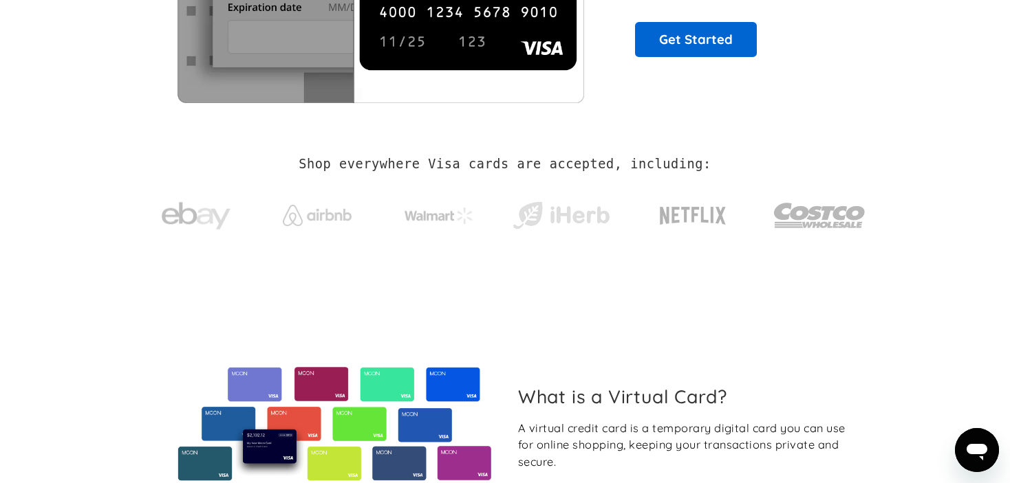
scroll to position [344, 0]
